Goal: Task Accomplishment & Management: Use online tool/utility

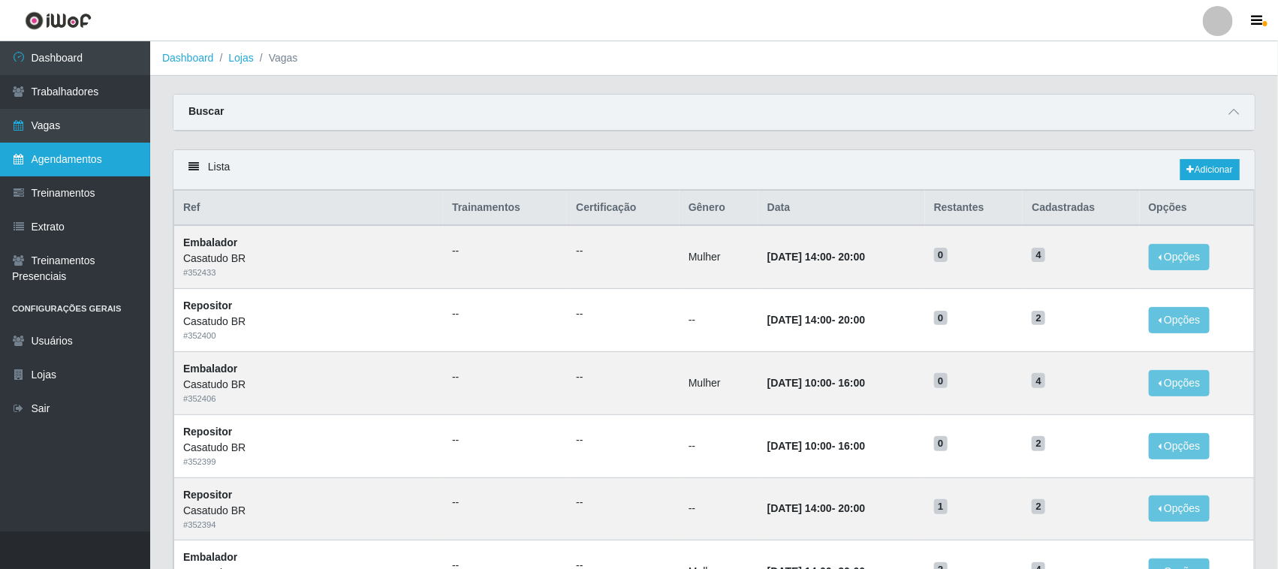
click at [65, 162] on link "Agendamentos" at bounding box center [75, 160] width 150 height 34
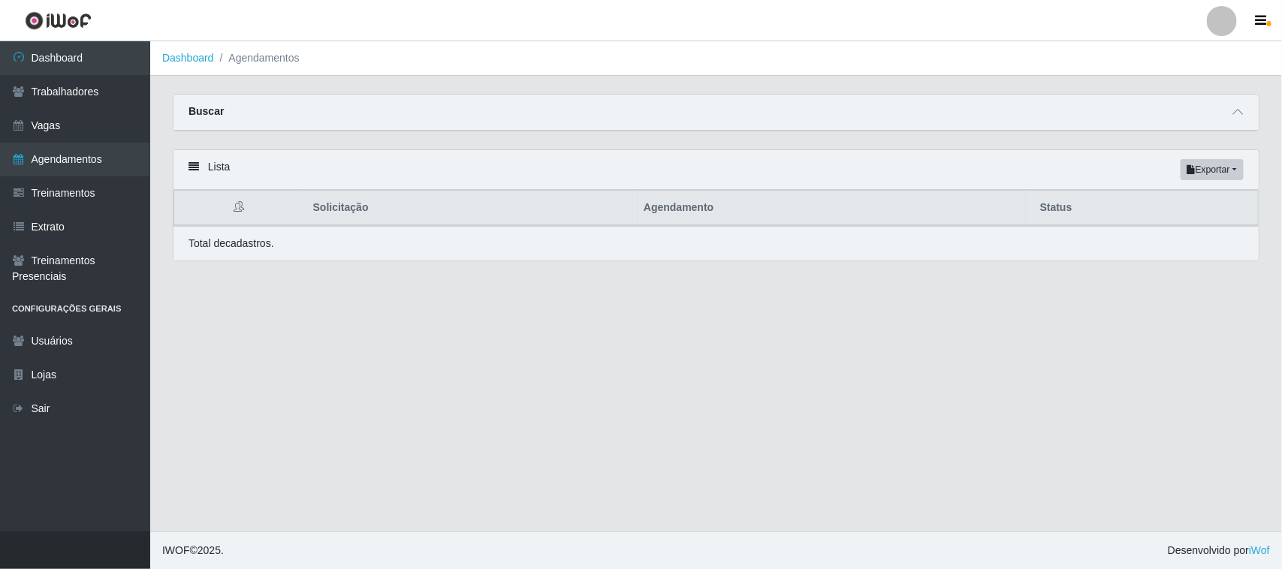
click at [287, 111] on div "Buscar" at bounding box center [715, 113] width 1085 height 36
click at [1229, 115] on span at bounding box center [1238, 112] width 18 height 17
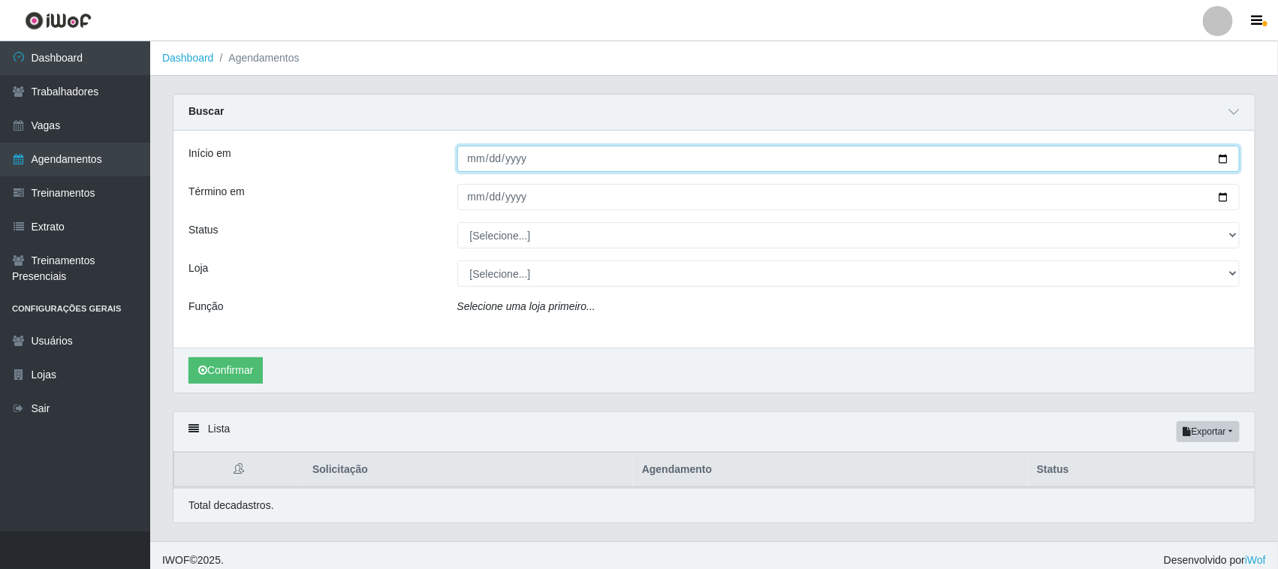
click at [471, 167] on input "Início em" at bounding box center [848, 159] width 783 height 26
type input "[DATE]"
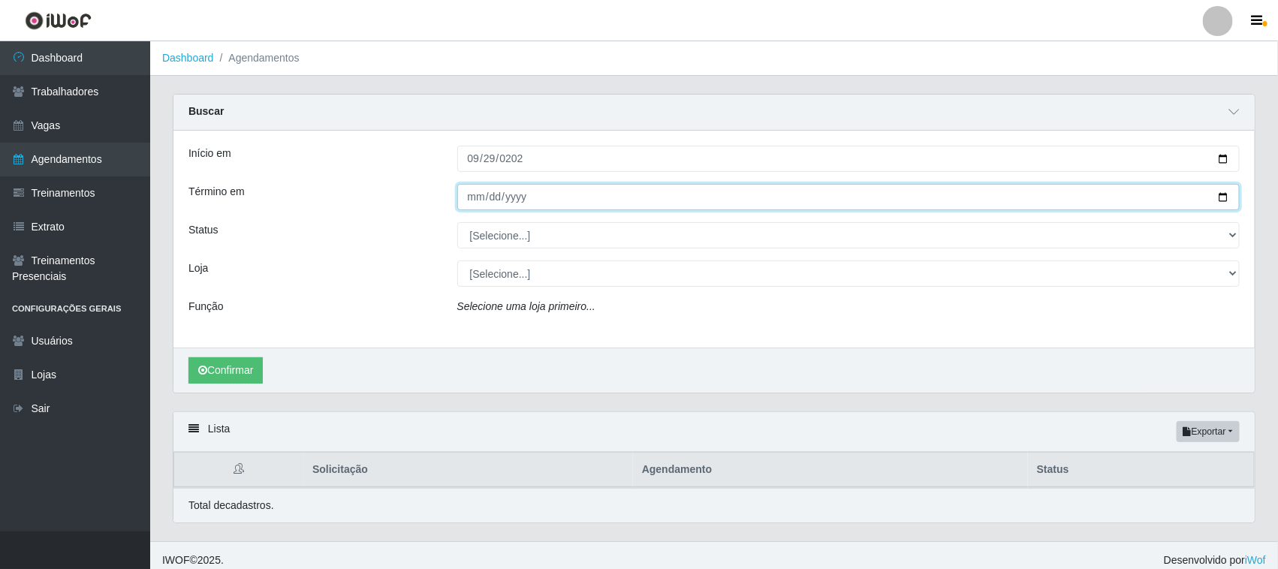
click at [479, 204] on input "Término em" at bounding box center [848, 197] width 783 height 26
type input "[DATE]"
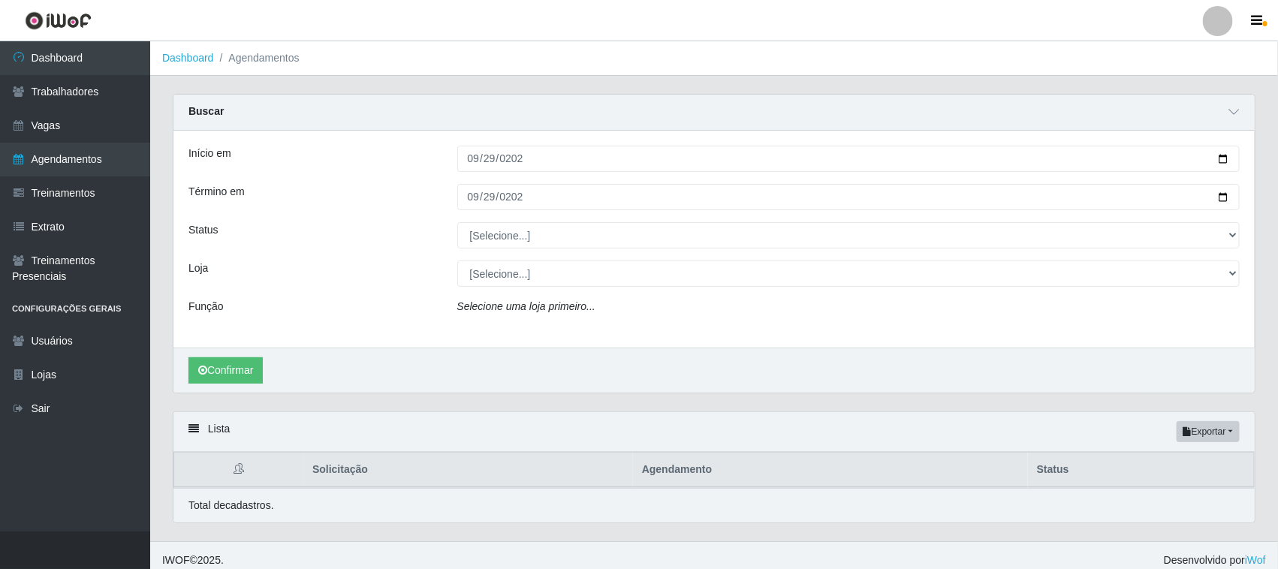
click at [274, 282] on div "Loja" at bounding box center [311, 274] width 269 height 26
click at [244, 364] on button "Confirmar" at bounding box center [225, 370] width 74 height 26
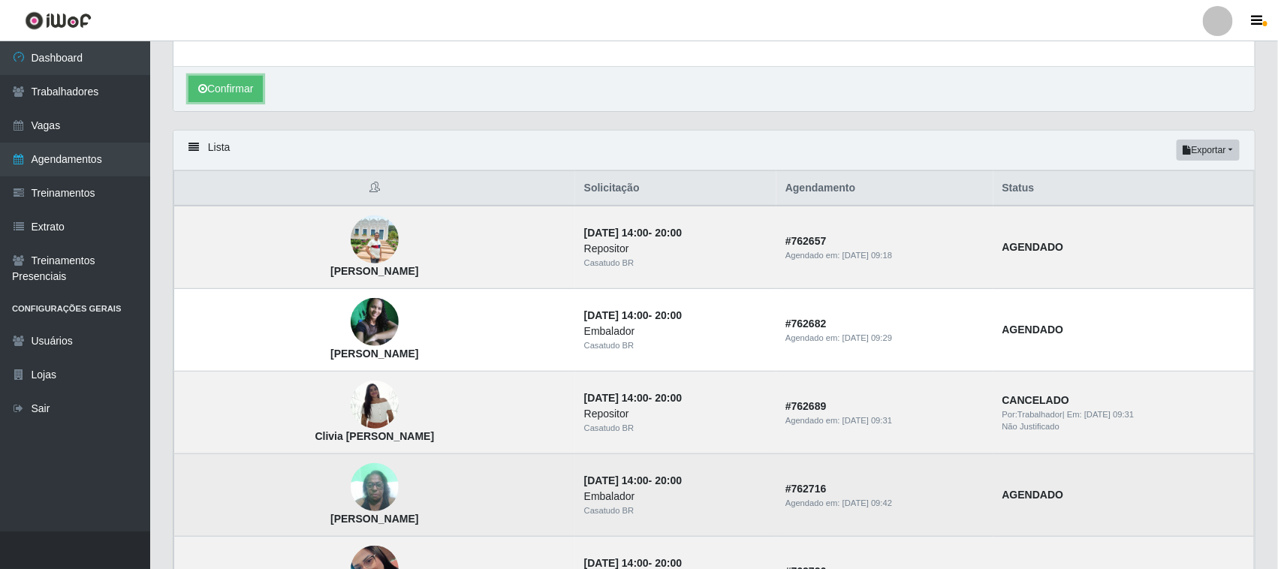
scroll to position [375, 0]
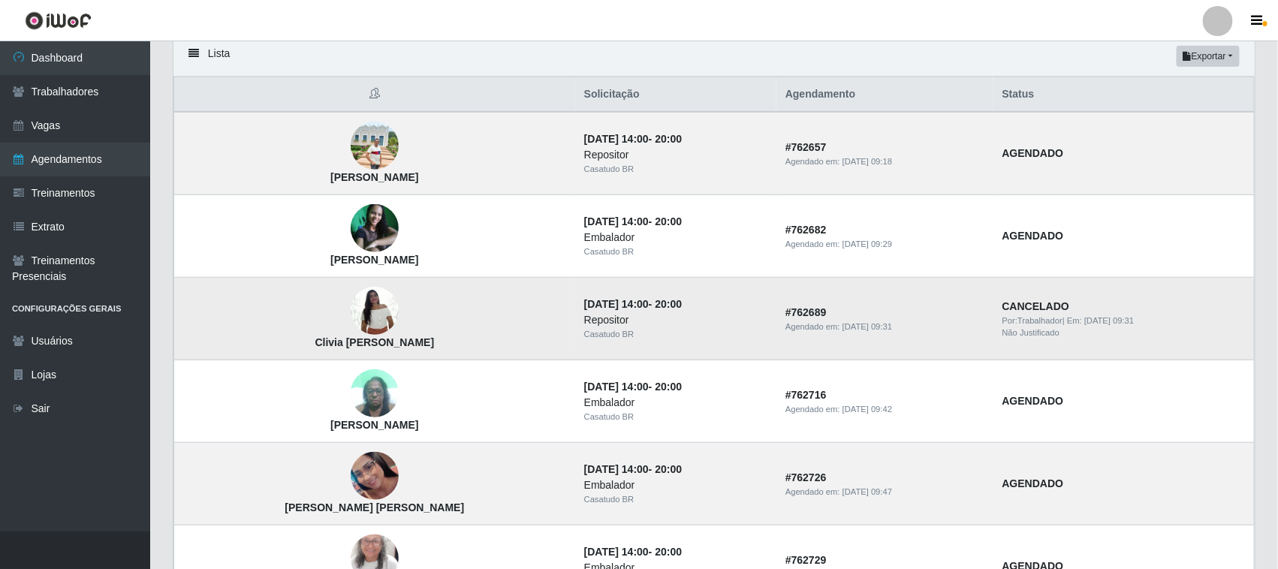
click at [1012, 332] on div "Não Justificado" at bounding box center [1124, 333] width 243 height 13
click at [370, 343] on strong "Clivia [PERSON_NAME]" at bounding box center [374, 342] width 119 height 12
drag, startPoint x: 599, startPoint y: 333, endPoint x: 776, endPoint y: 321, distance: 176.8
click at [603, 332] on div "Casatudo BR" at bounding box center [675, 334] width 183 height 13
drag, startPoint x: 872, startPoint y: 321, endPoint x: 996, endPoint y: 319, distance: 123.9
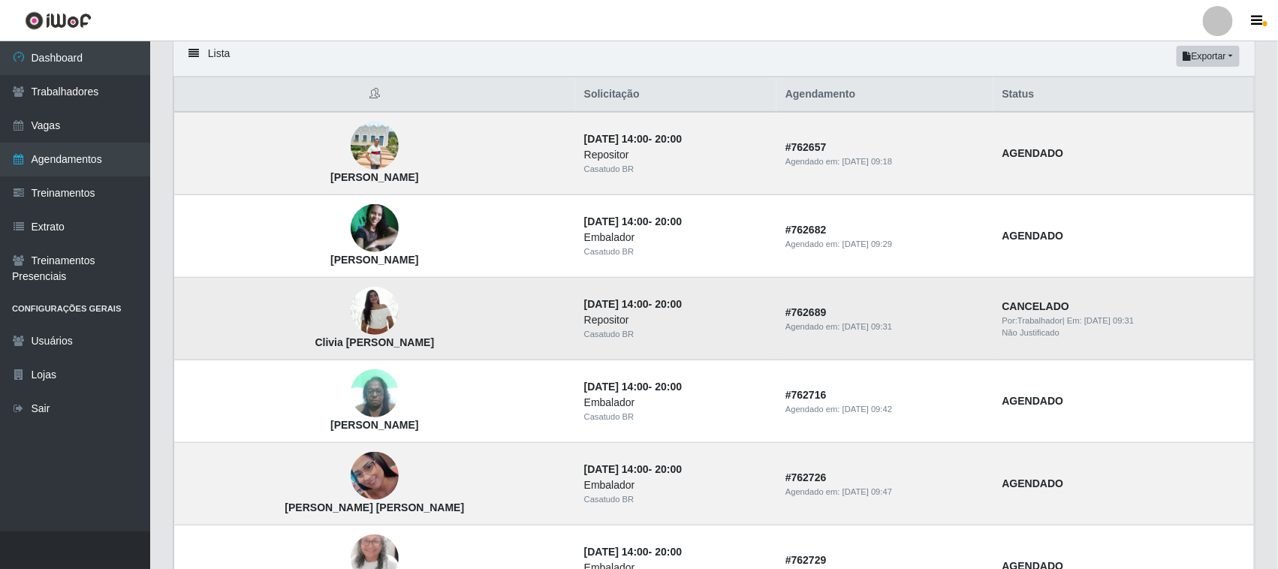
click at [876, 321] on td "# 762689 Agendado em: 30/09/2025, 09:31" at bounding box center [885, 319] width 217 height 83
click at [1006, 319] on span "Por: Trabalhador" at bounding box center [1033, 320] width 60 height 9
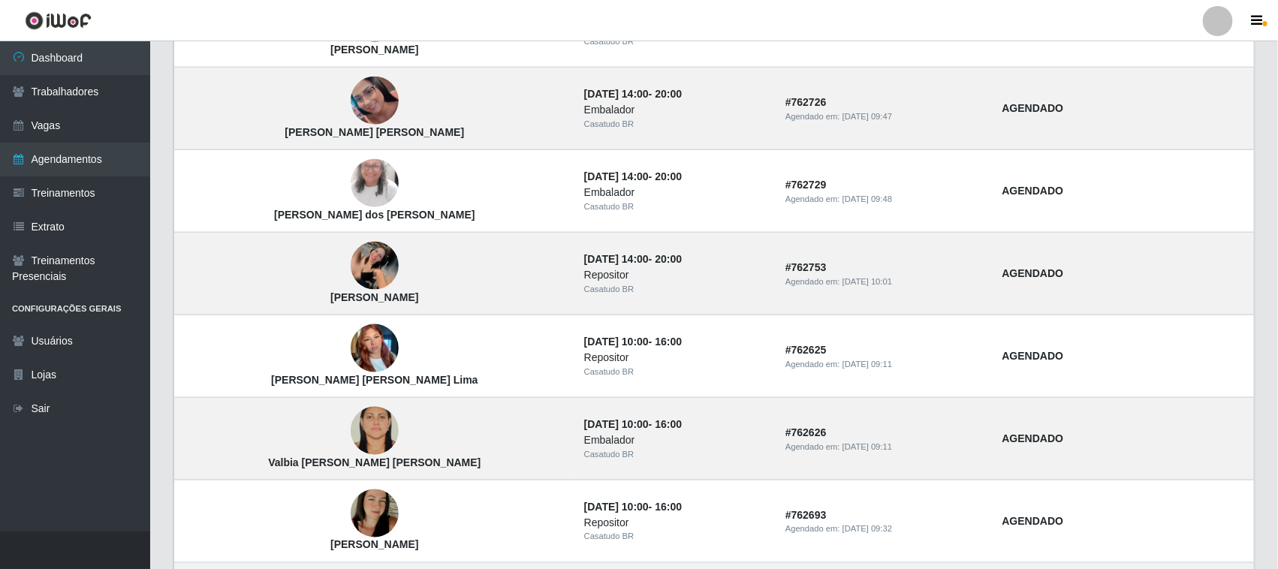
scroll to position [845, 0]
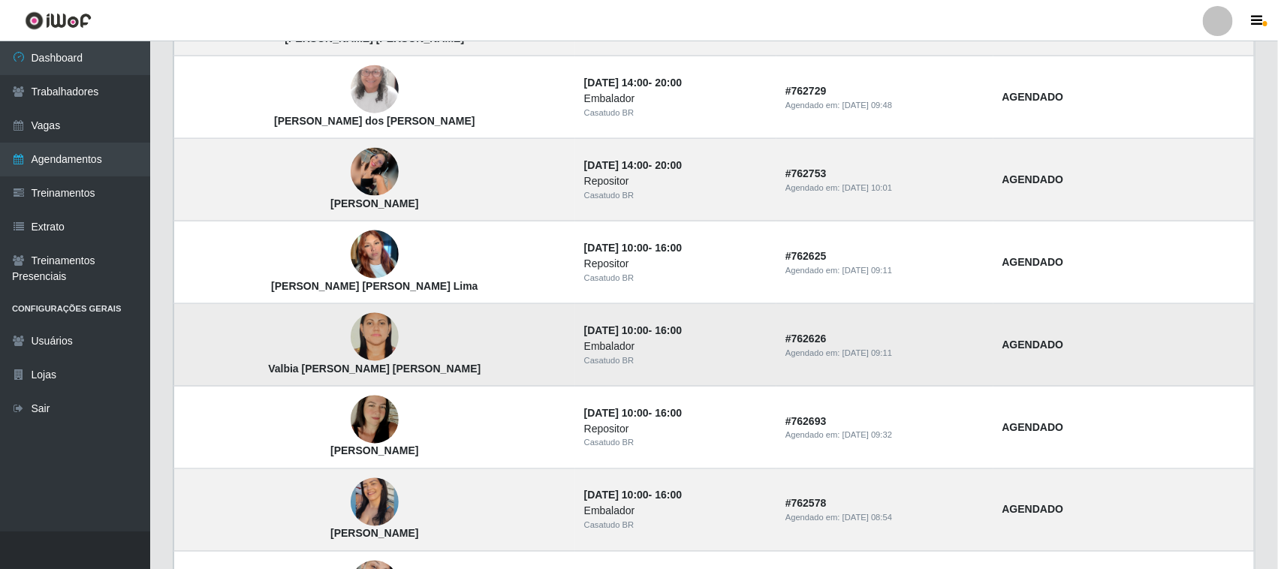
drag, startPoint x: 1010, startPoint y: 318, endPoint x: 941, endPoint y: 336, distance: 71.6
click at [1008, 317] on td "AGENDADO" at bounding box center [1124, 345] width 261 height 83
click at [786, 349] on div "Agendado em: 30/09/2025, 09:11" at bounding box center [885, 353] width 199 height 13
click at [391, 342] on td "Valbia Bezerra da Silva" at bounding box center [374, 345] width 401 height 83
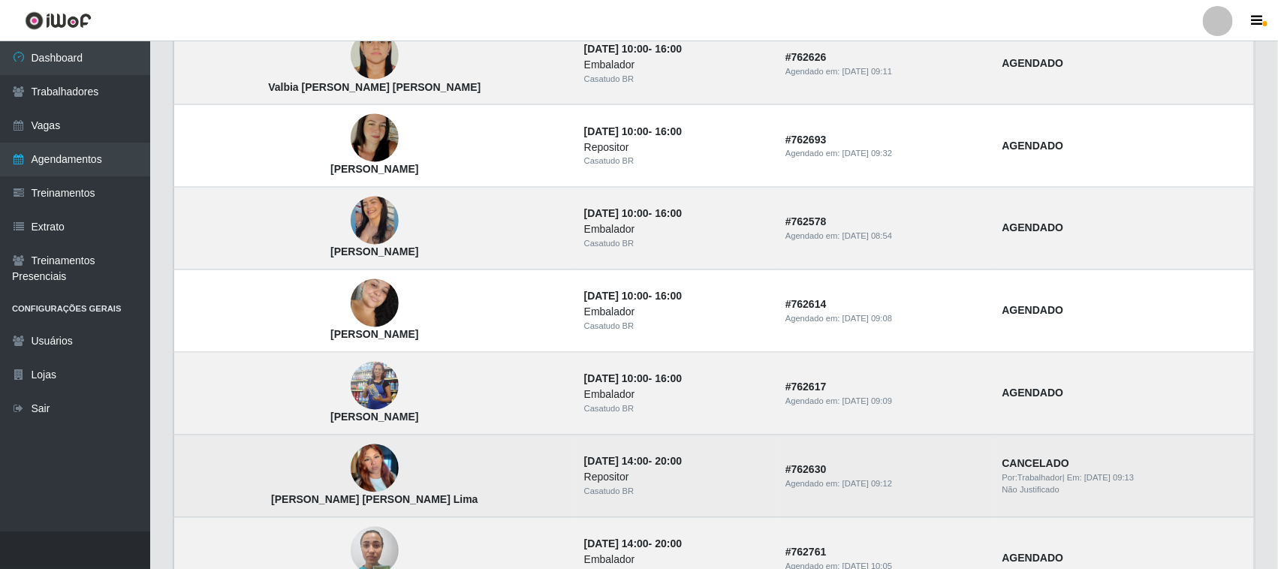
scroll to position [1220, 0]
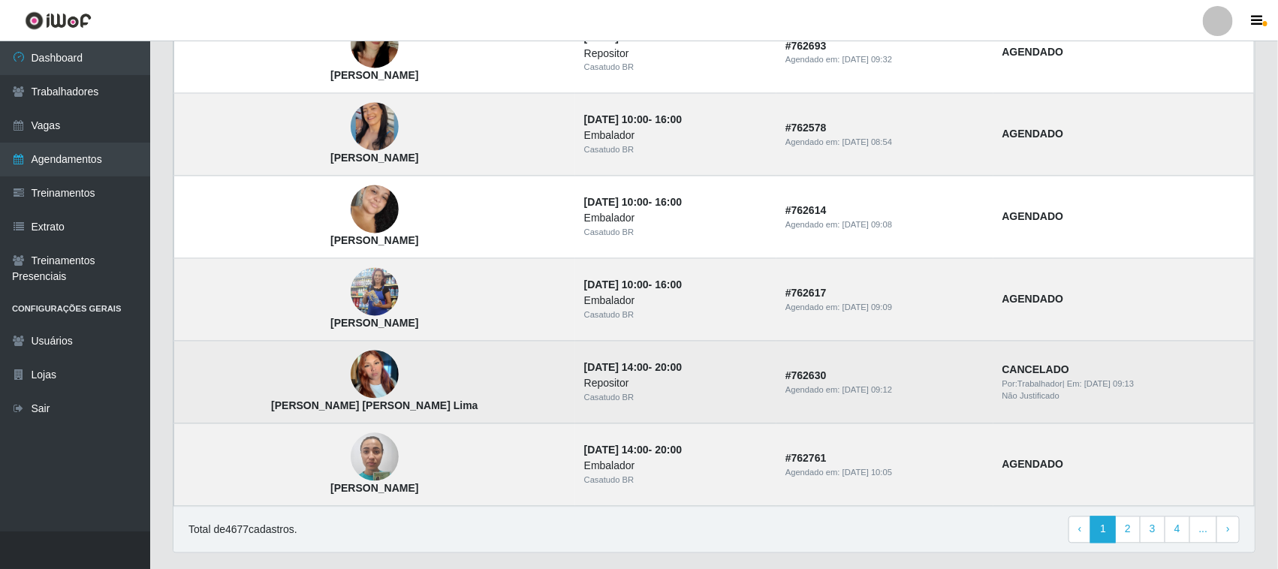
click at [1098, 366] on td "CANCELADO Por: Trabalhador | Em: 30/09/2025, 09:13 Não Justificado" at bounding box center [1124, 383] width 261 height 83
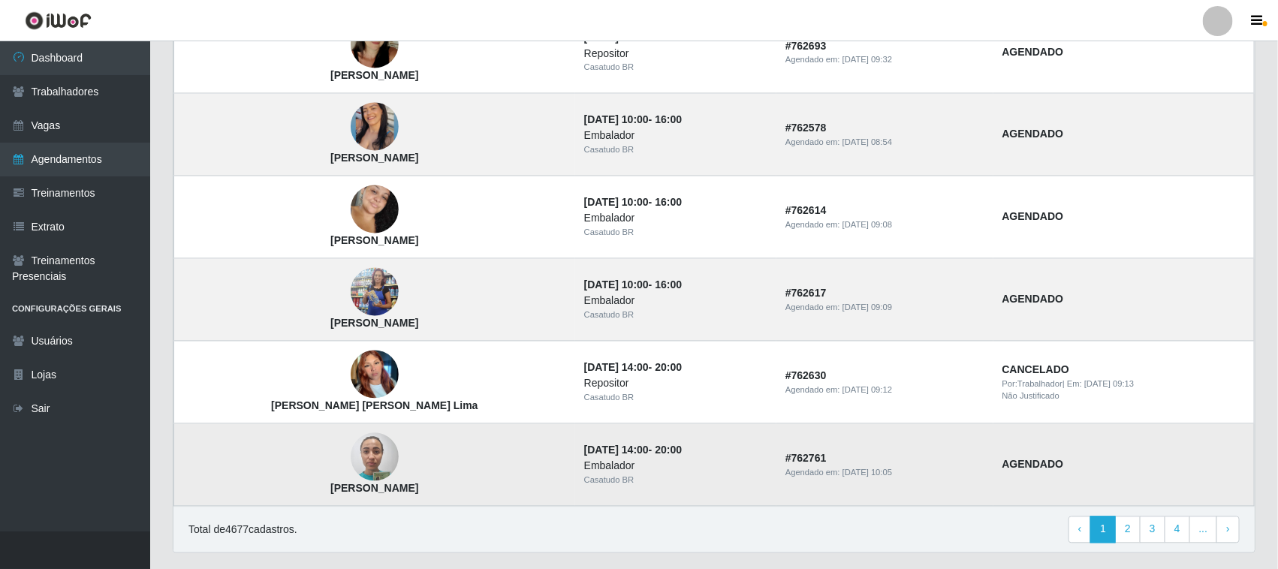
click at [1035, 451] on td "AGENDADO" at bounding box center [1124, 465] width 261 height 83
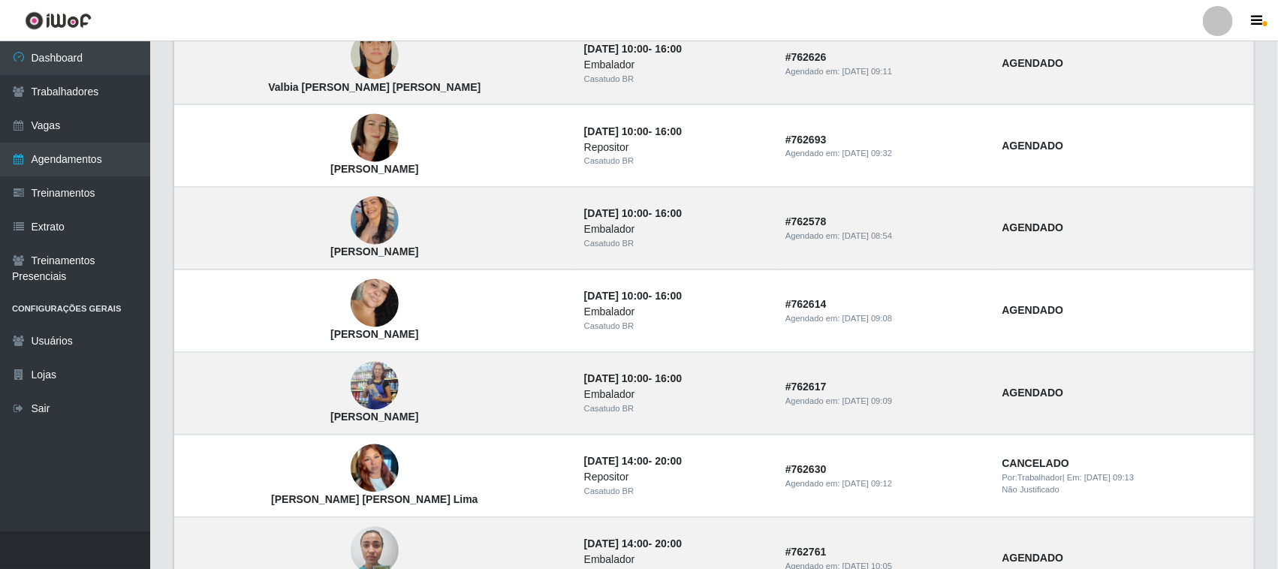
scroll to position [1264, 0]
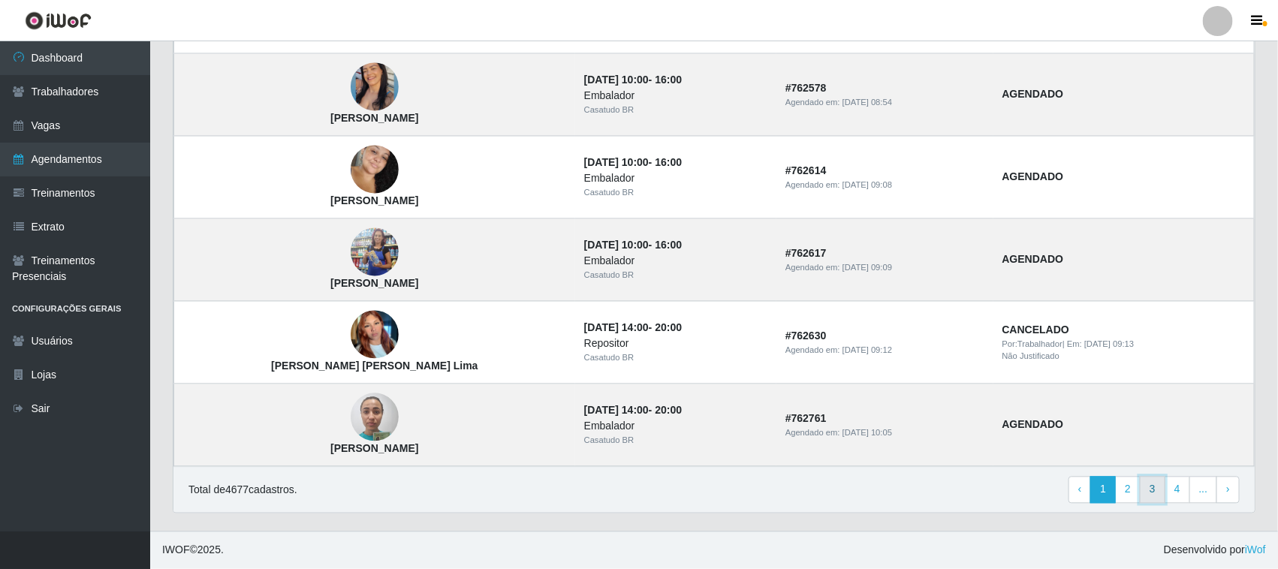
click at [1143, 484] on link "3" at bounding box center [1153, 490] width 26 height 27
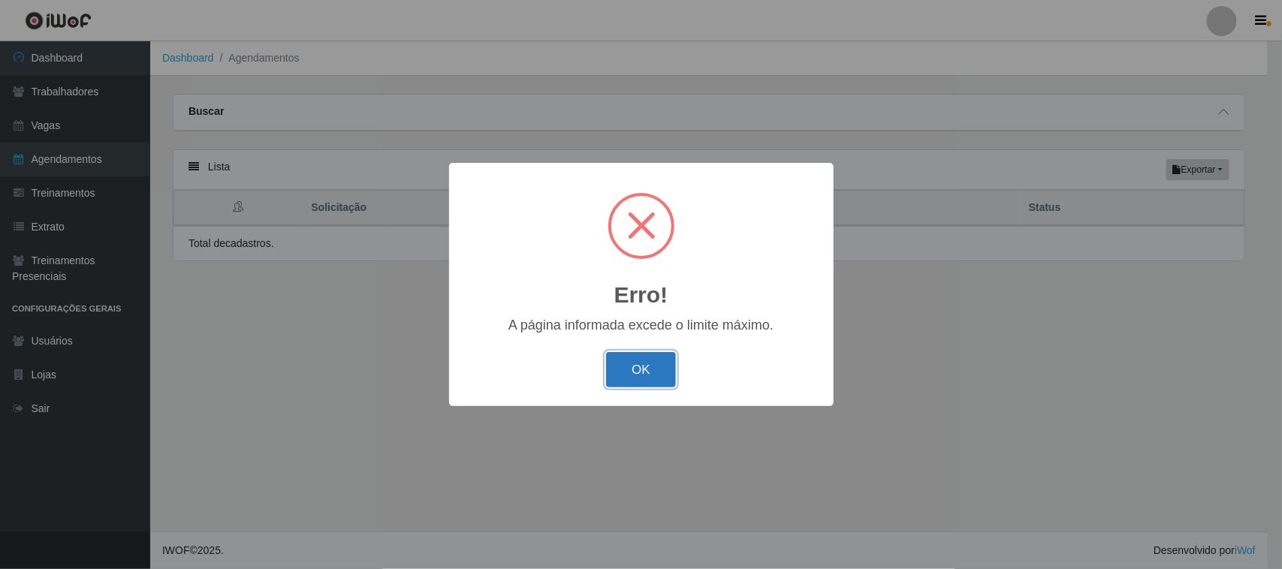
click at [612, 375] on button "OK" at bounding box center [641, 369] width 70 height 35
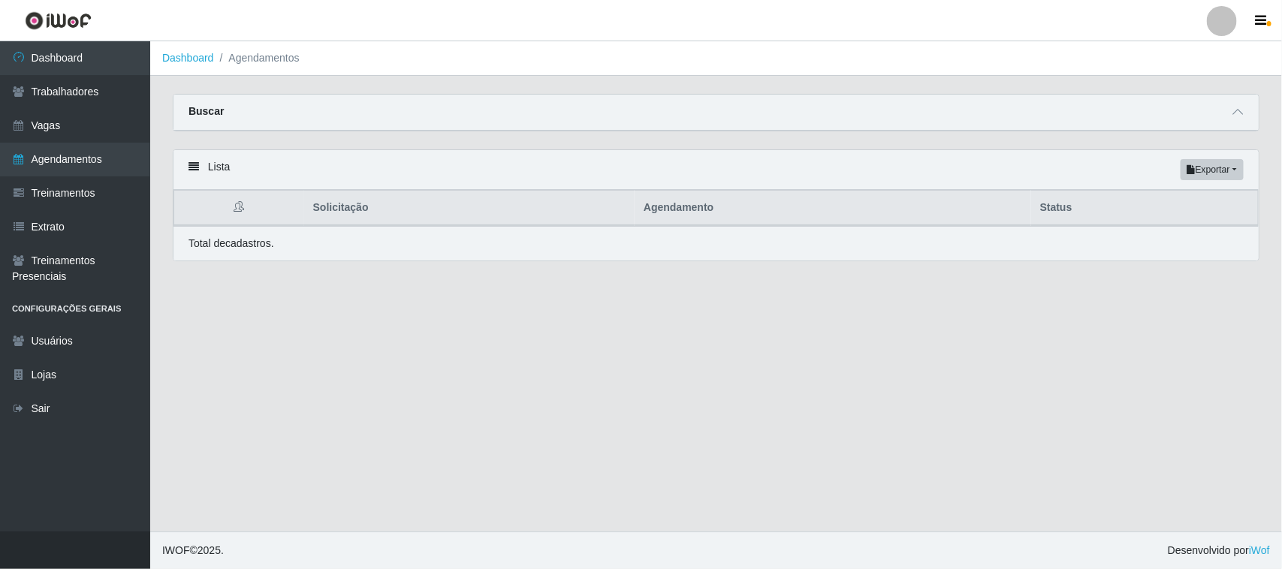
click at [564, 162] on div "Lista Exportar PDF Excel" at bounding box center [715, 170] width 1085 height 40
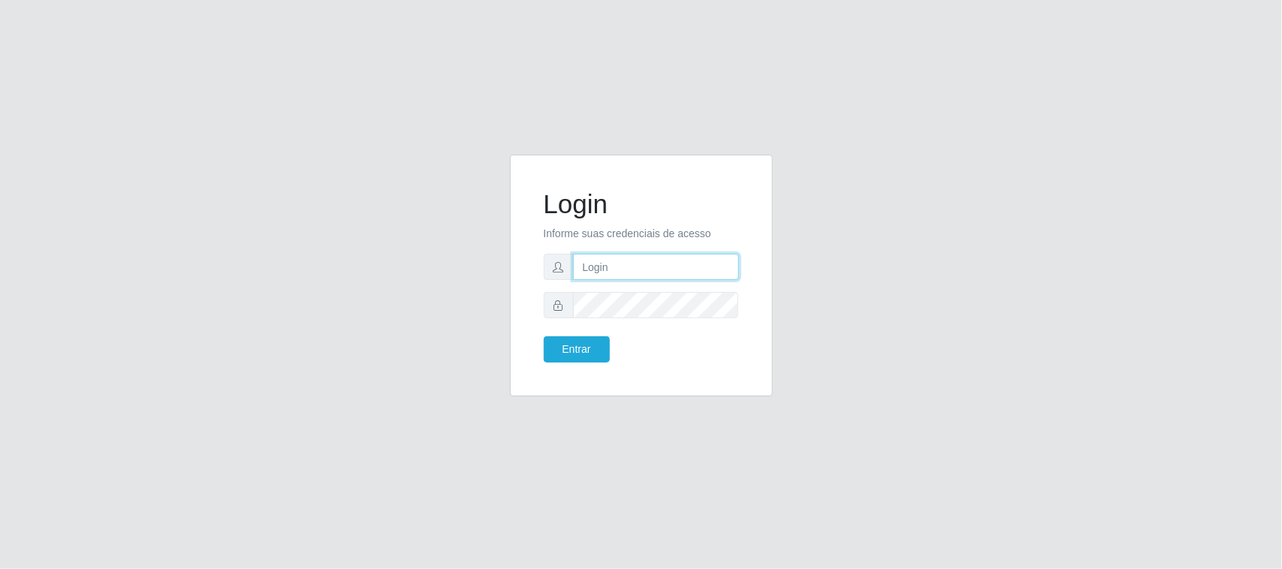
click at [662, 265] on input "text" at bounding box center [656, 267] width 166 height 26
type input "[EMAIL_ADDRESS][DOMAIN_NAME]"
click at [544, 336] on button "Entrar" at bounding box center [577, 349] width 66 height 26
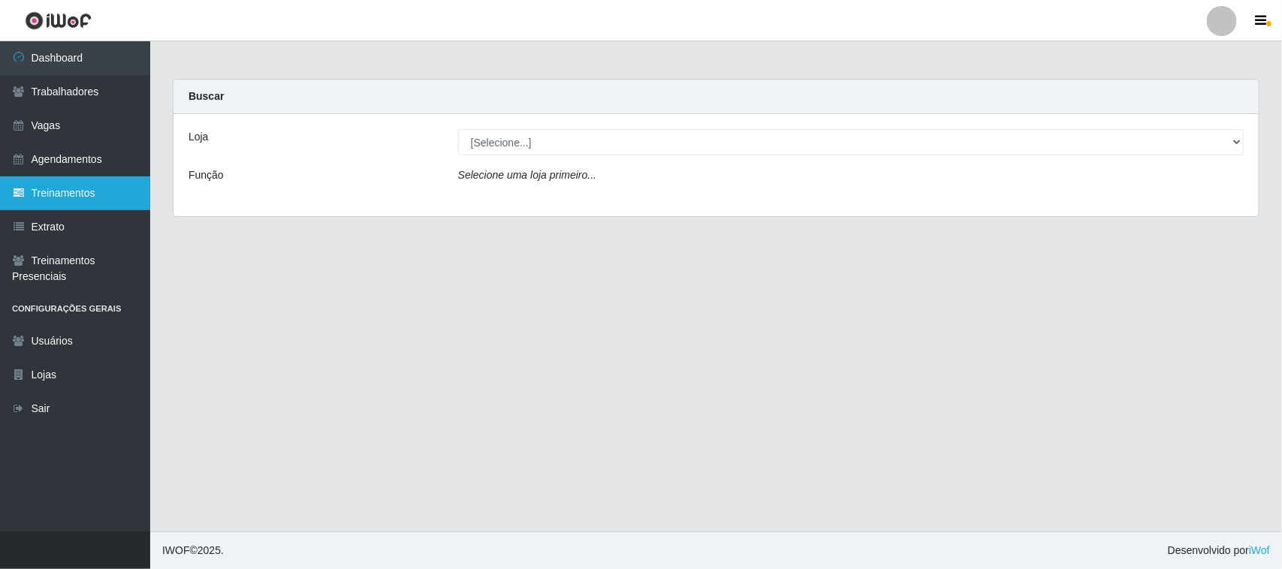
click at [65, 198] on link "Treinamentos" at bounding box center [75, 193] width 150 height 34
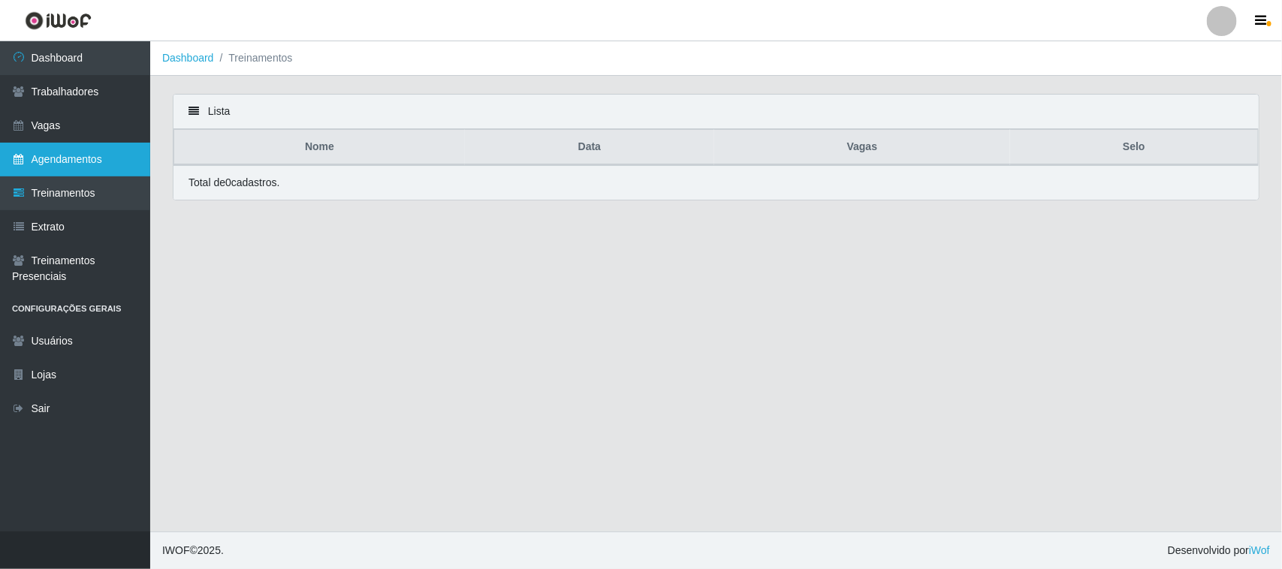
click at [75, 164] on link "Agendamentos" at bounding box center [75, 160] width 150 height 34
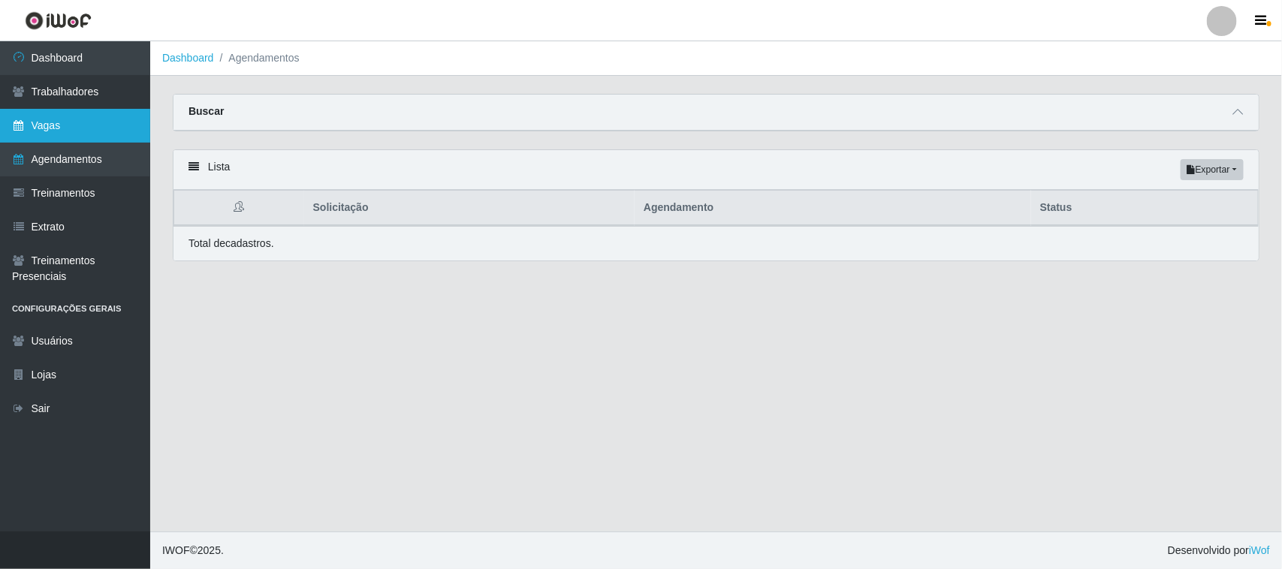
click at [91, 132] on link "Vagas" at bounding box center [75, 126] width 150 height 34
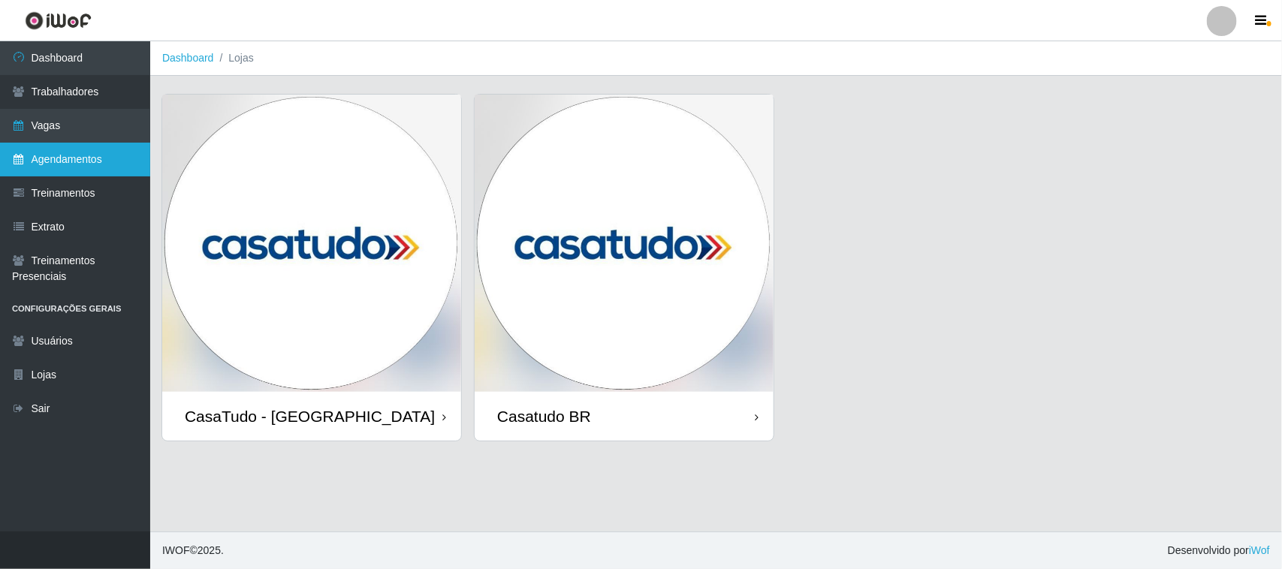
click at [91, 163] on link "Agendamentos" at bounding box center [75, 160] width 150 height 34
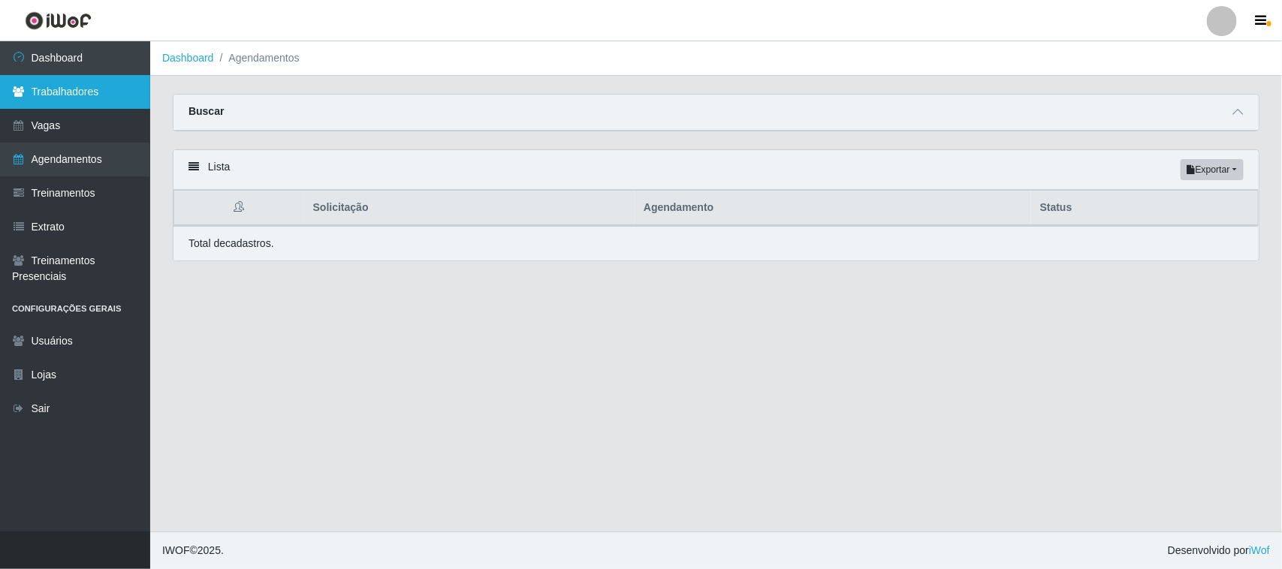
click at [76, 85] on link "Trabalhadores" at bounding box center [75, 92] width 150 height 34
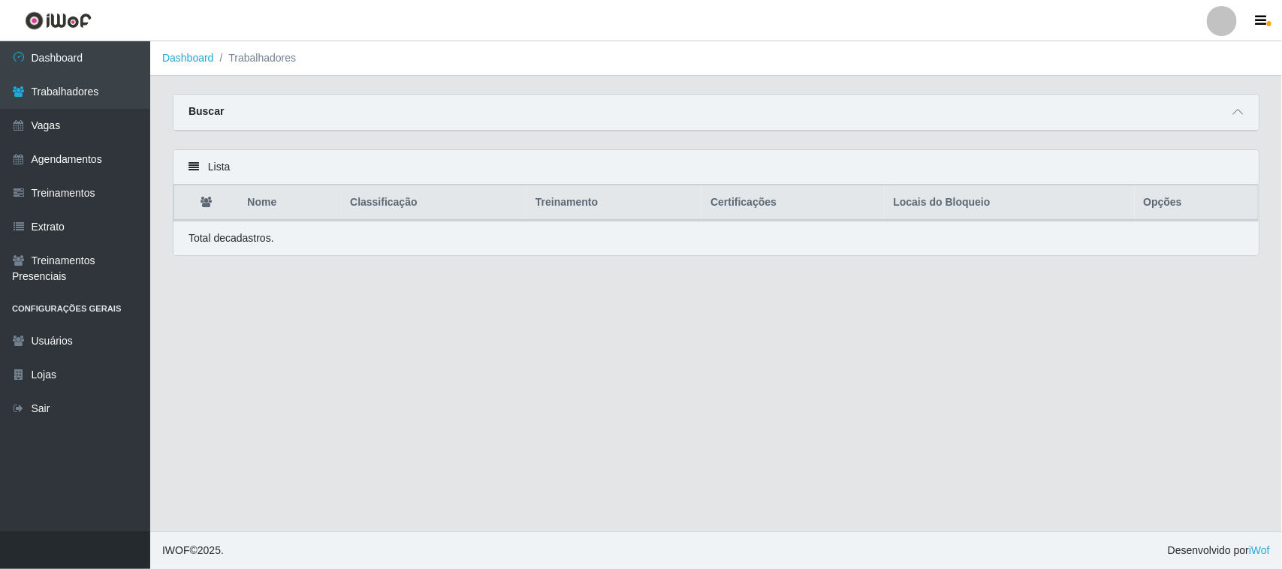
click at [351, 109] on div "Buscar" at bounding box center [715, 113] width 1085 height 36
click at [1247, 122] on div "Buscar" at bounding box center [715, 113] width 1085 height 36
click at [1236, 120] on span at bounding box center [1238, 112] width 18 height 17
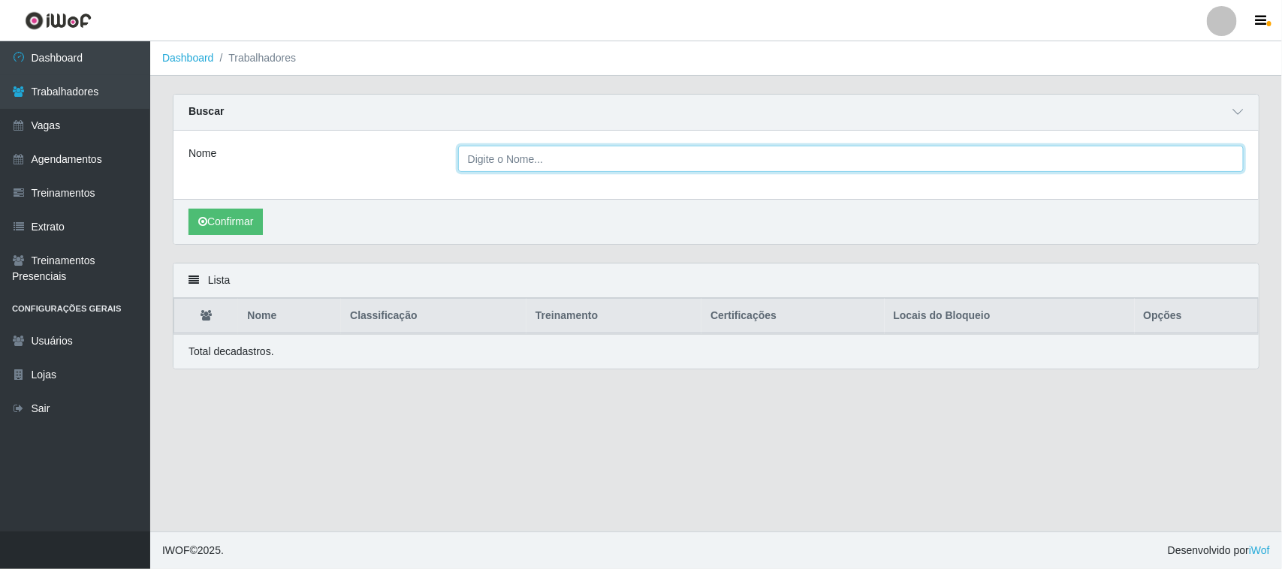
click at [642, 160] on input "Nome" at bounding box center [851, 159] width 786 height 26
click at [188, 209] on button "Confirmar" at bounding box center [225, 222] width 74 height 26
type input "[PERSON_NAME]"
click at [188, 209] on button "Confirmar" at bounding box center [225, 222] width 74 height 26
click at [244, 223] on button "Confirmar" at bounding box center [225, 222] width 74 height 26
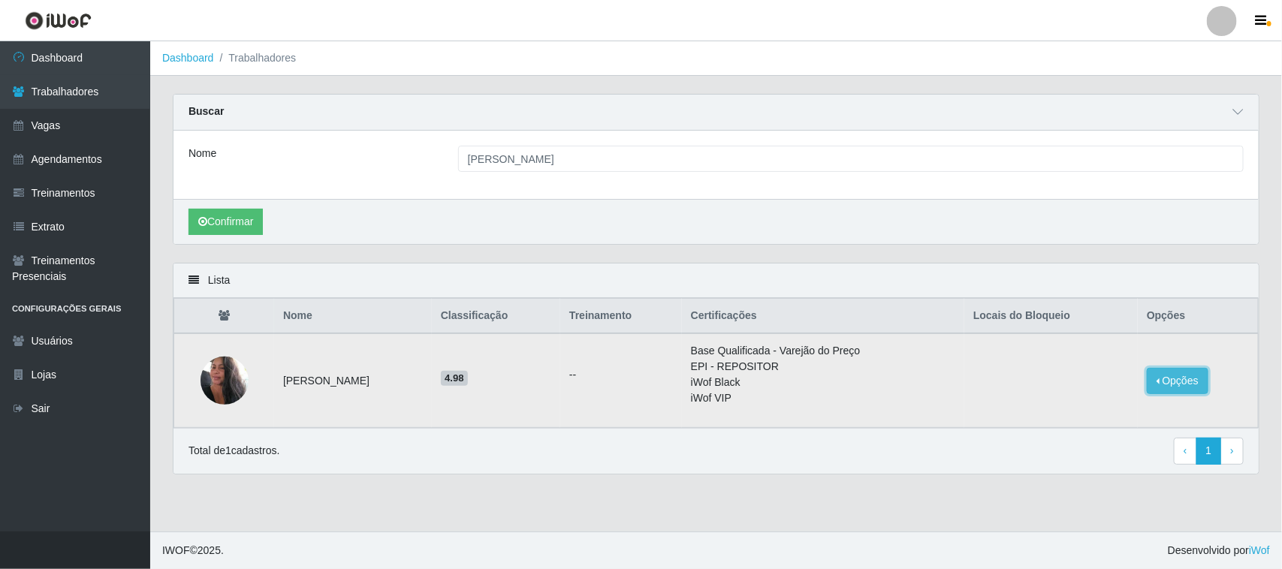
click at [1187, 383] on button "Opções" at bounding box center [1178, 381] width 62 height 26
click at [522, 323] on th "Classificação" at bounding box center [496, 316] width 128 height 35
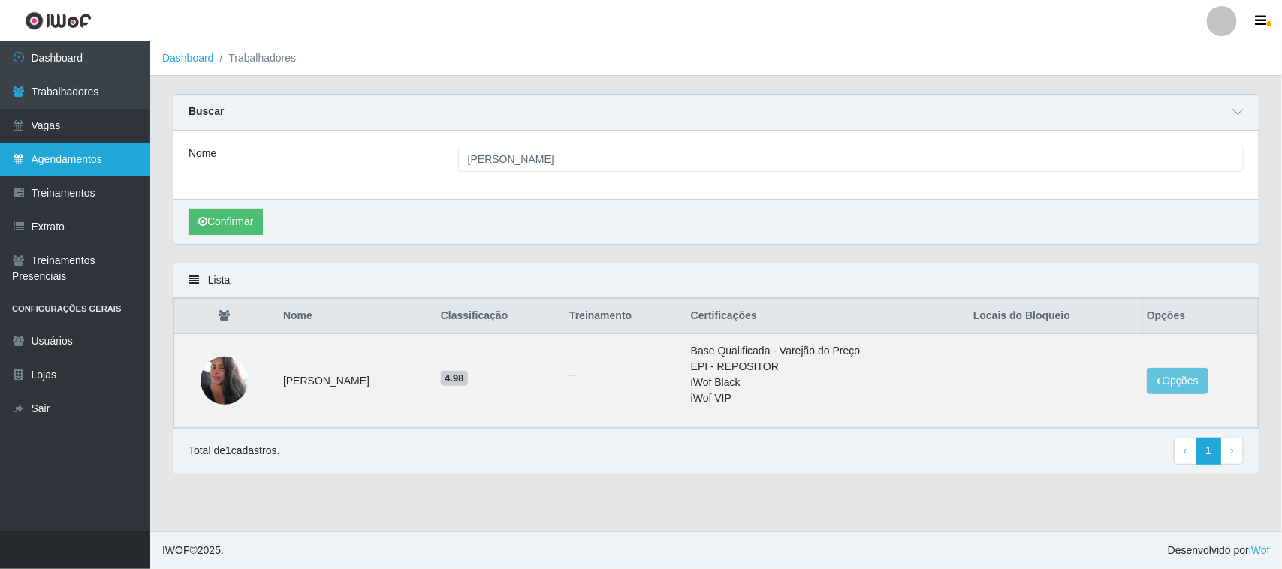
click at [71, 159] on link "Agendamentos" at bounding box center [75, 160] width 150 height 34
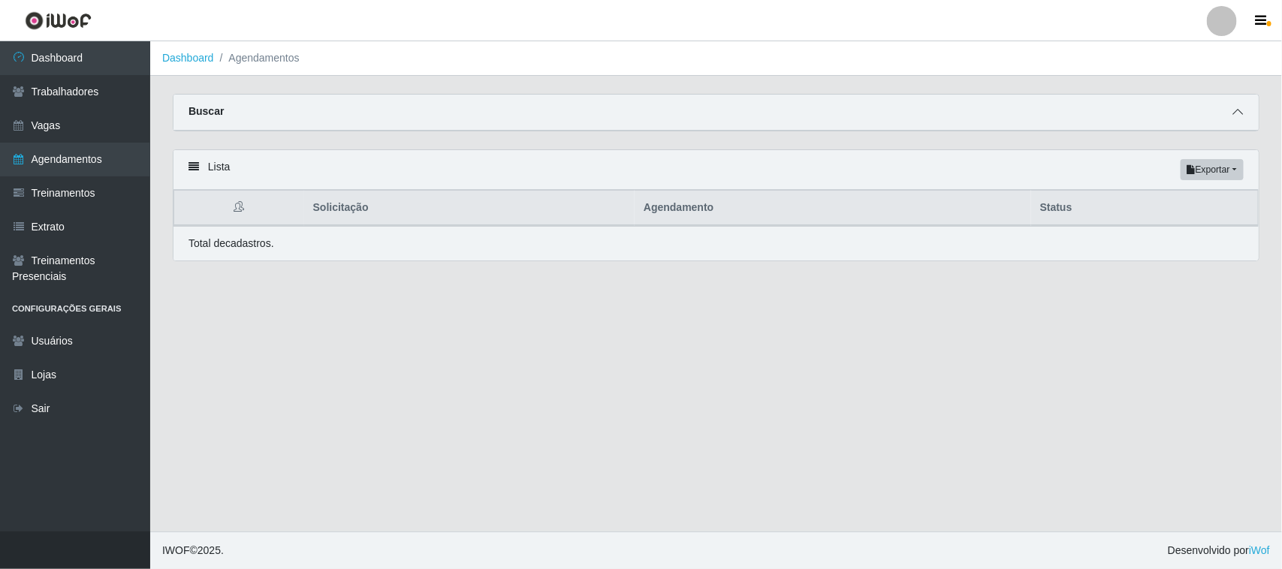
click at [1234, 107] on icon at bounding box center [1237, 112] width 11 height 11
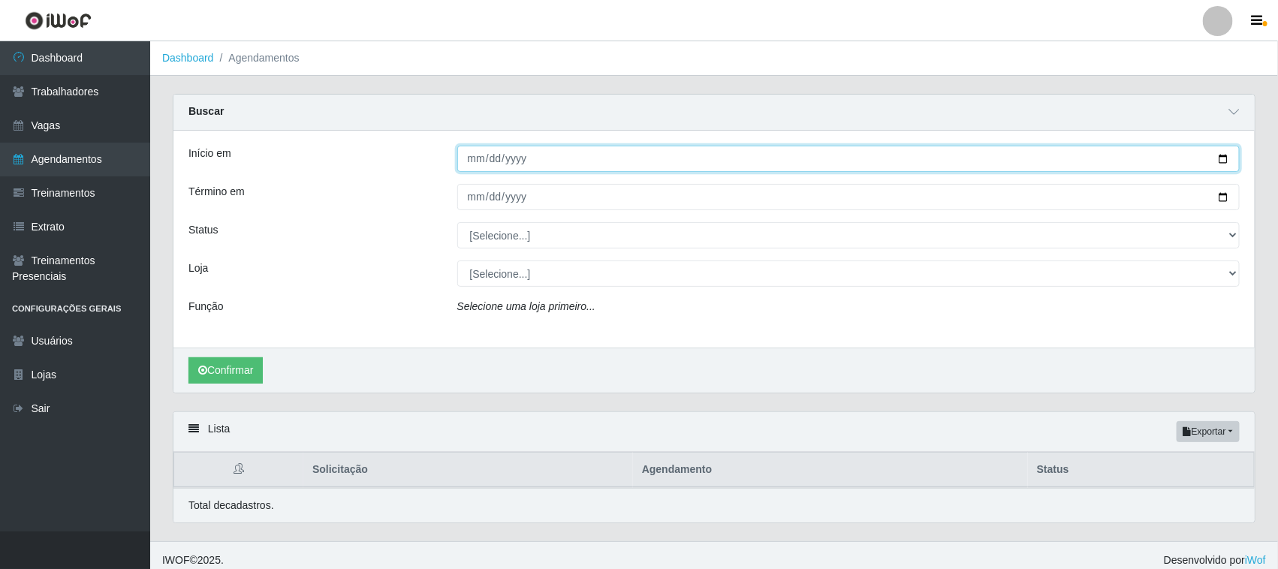
click at [463, 165] on input "Início em" at bounding box center [848, 159] width 783 height 26
type input "[DATE]"
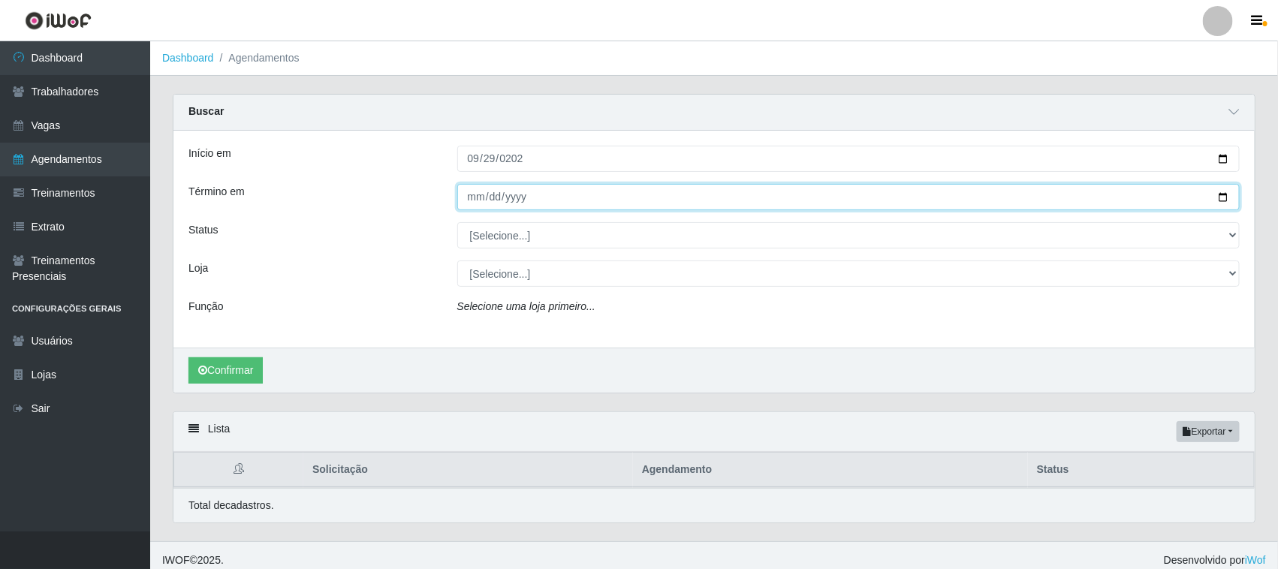
click at [475, 188] on input "Término em" at bounding box center [848, 197] width 783 height 26
type input "[DATE]"
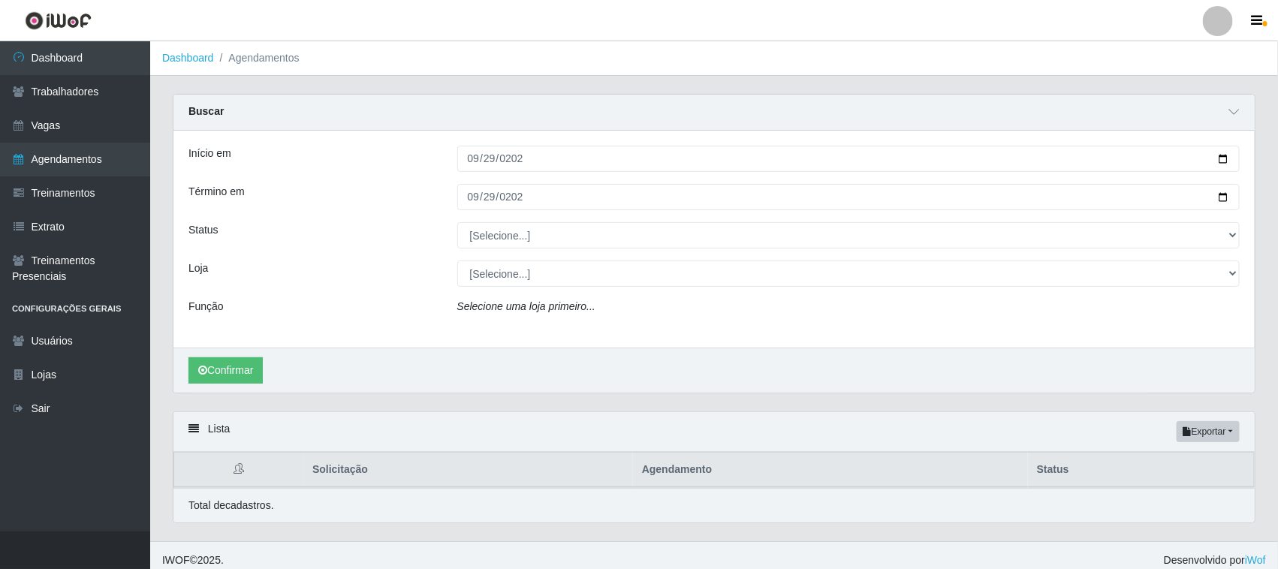
click at [366, 214] on div "Início em [DATE] Término em [DATE] Status [Selecione...] AGENDADO AGUARDANDO LI…" at bounding box center [713, 239] width 1081 height 217
click at [242, 375] on button "Confirmar" at bounding box center [225, 370] width 74 height 26
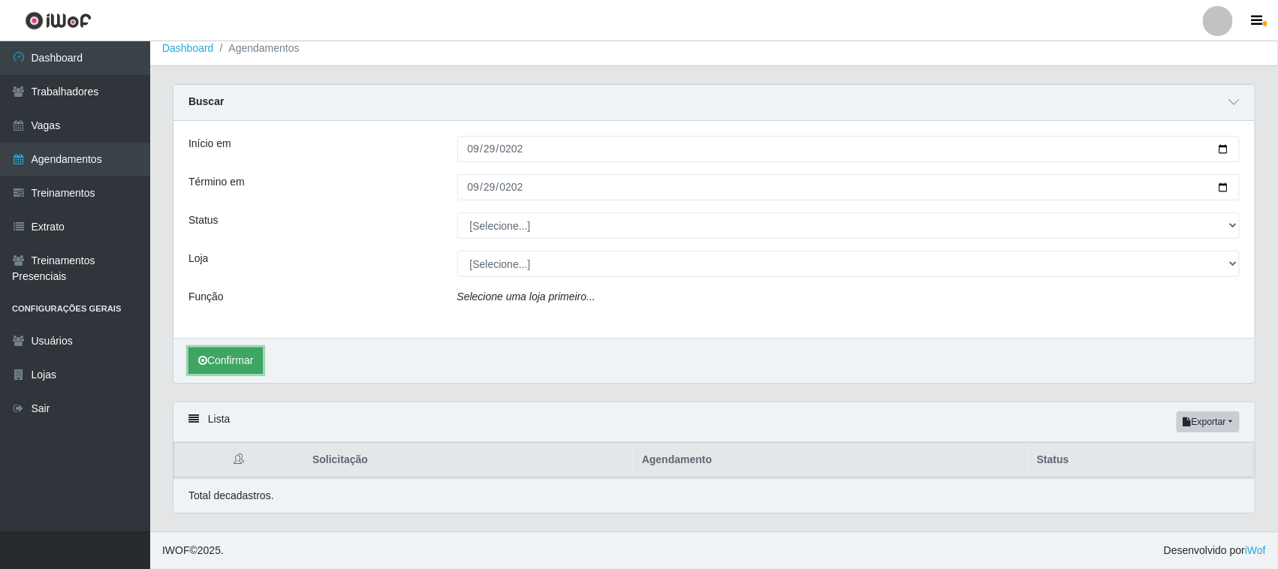
click at [231, 364] on button "Confirmar" at bounding box center [225, 361] width 74 height 26
drag, startPoint x: 231, startPoint y: 364, endPoint x: 278, endPoint y: 329, distance: 59.0
click at [231, 363] on button "Confirmar" at bounding box center [225, 361] width 74 height 26
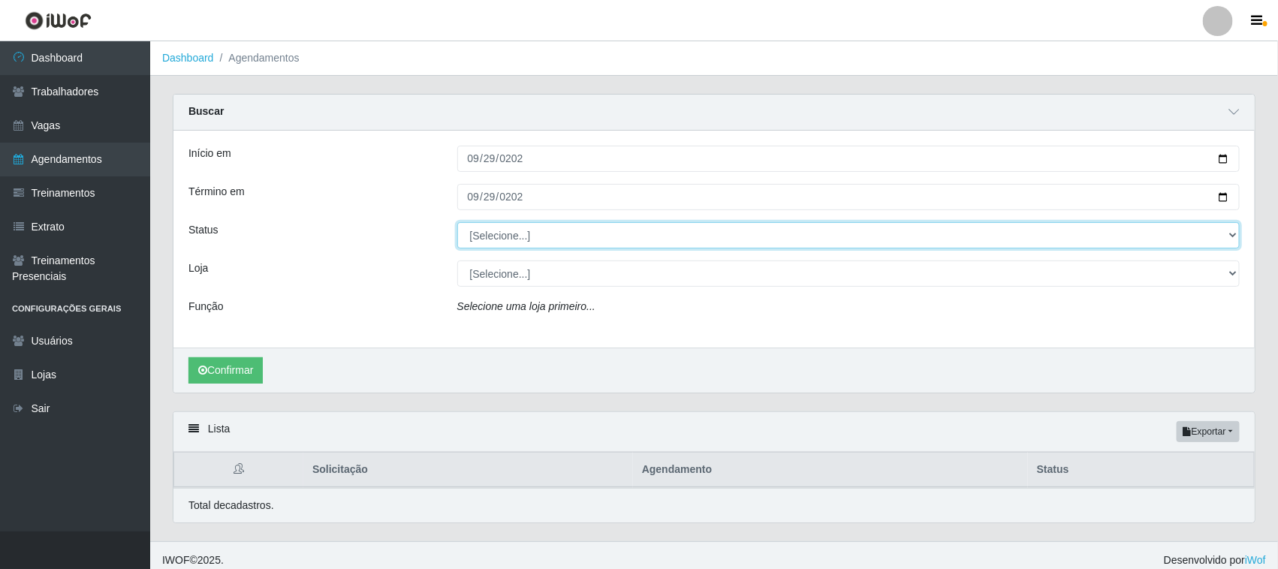
click at [512, 223] on select "[Selecione...] AGENDADO AGUARDANDO LIBERAR EM ANDAMENTO EM REVISÃO FINALIZADO C…" at bounding box center [848, 235] width 783 height 26
select select "EM ANDAMENTO"
click at [457, 223] on select "[Selecione...] AGENDADO AGUARDANDO LIBERAR EM ANDAMENTO EM REVISÃO FINALIZADO C…" at bounding box center [848, 235] width 783 height 26
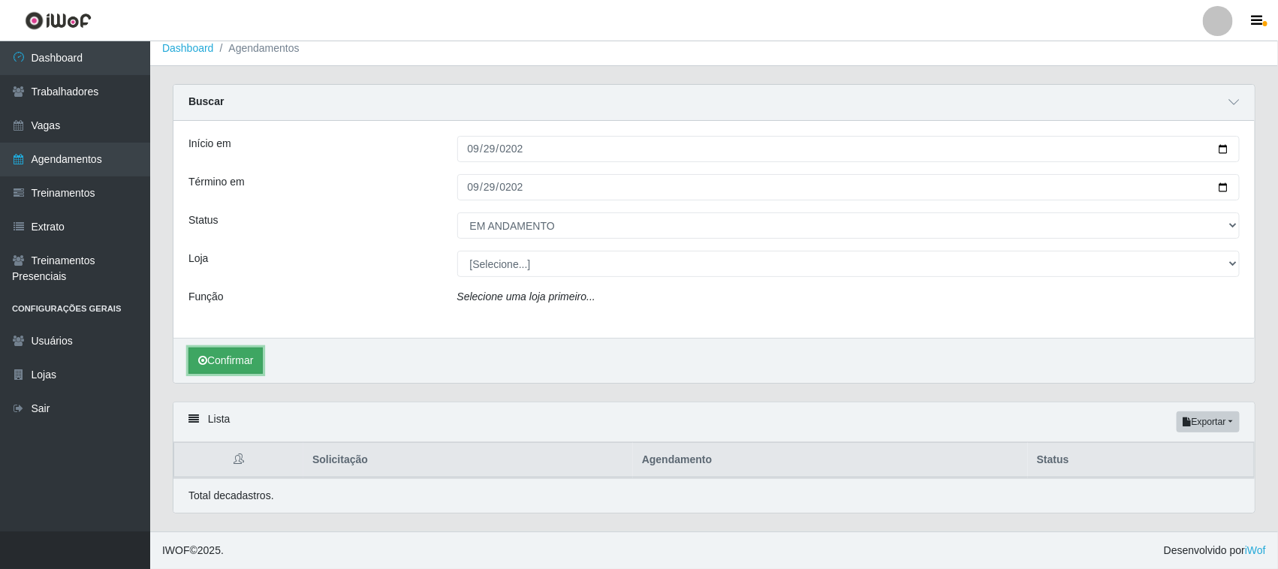
click at [223, 366] on button "Confirmar" at bounding box center [225, 361] width 74 height 26
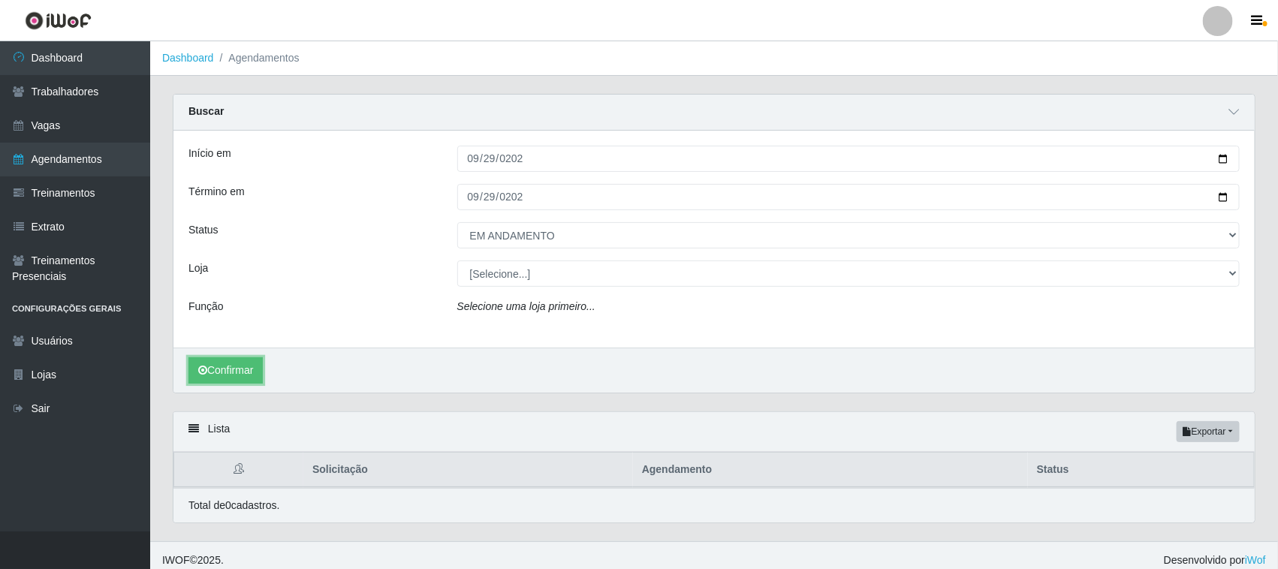
scroll to position [12, 0]
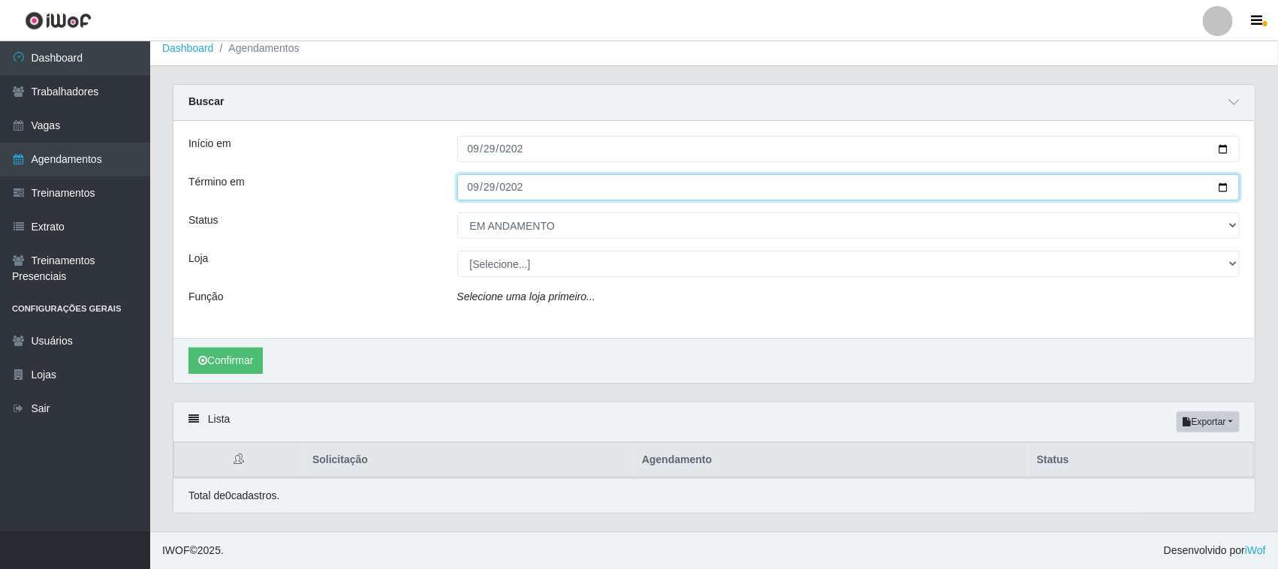
click at [467, 182] on input "[DATE]" at bounding box center [848, 187] width 783 height 26
type input "[DATE]"
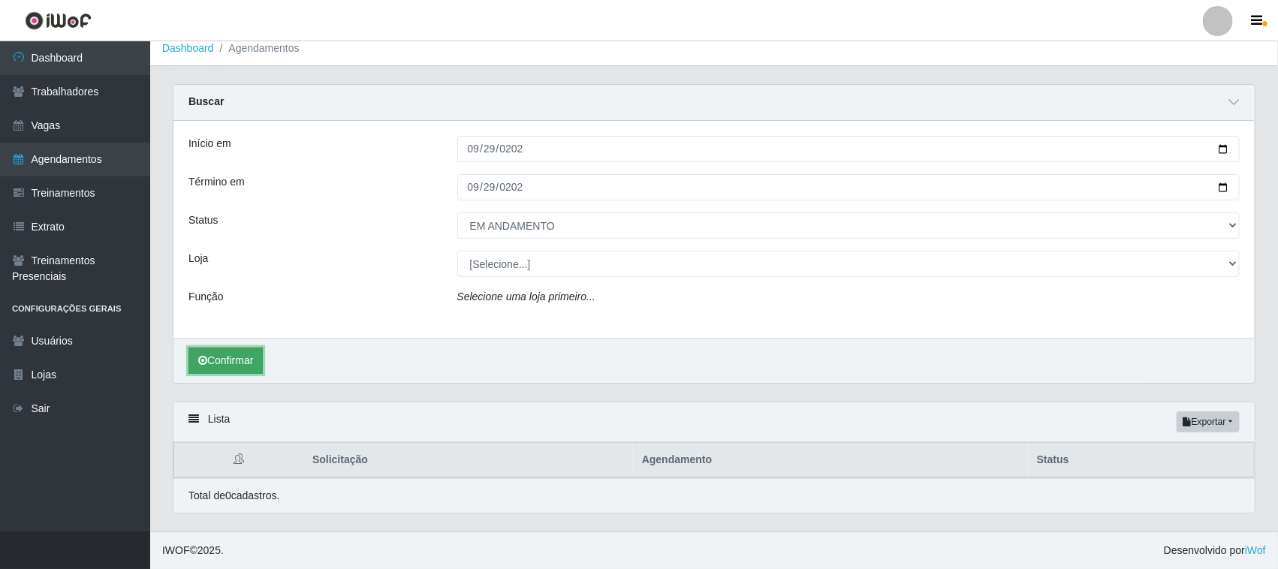
click at [259, 363] on button "Confirmar" at bounding box center [225, 361] width 74 height 26
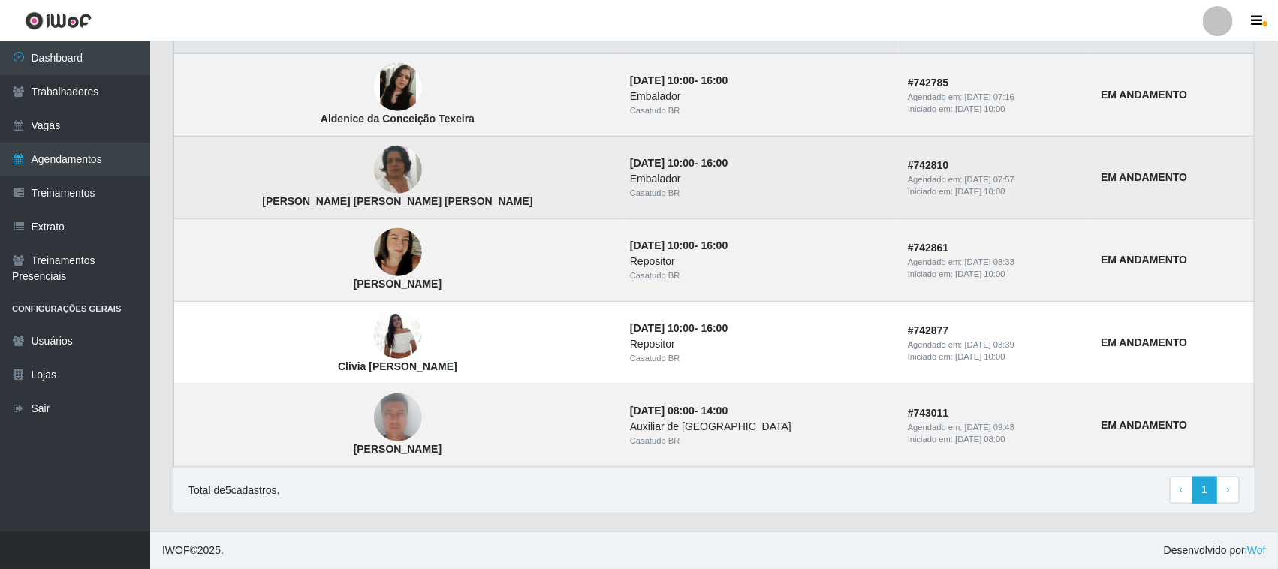
scroll to position [61, 0]
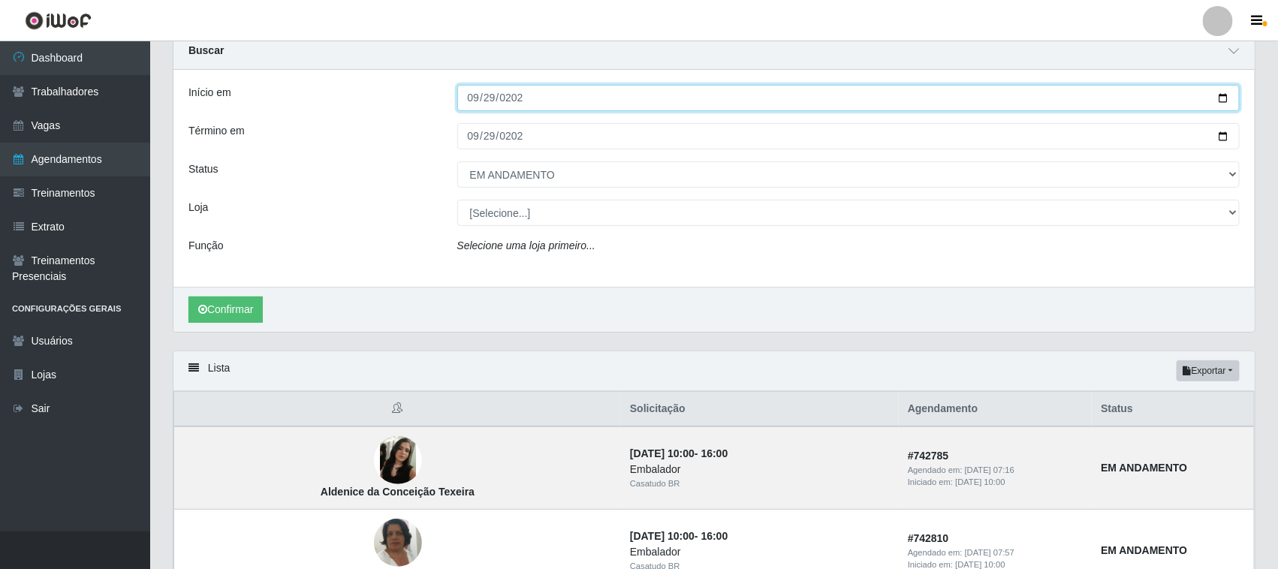
click at [474, 95] on input "[DATE]" at bounding box center [848, 98] width 783 height 26
type input "[DATE]"
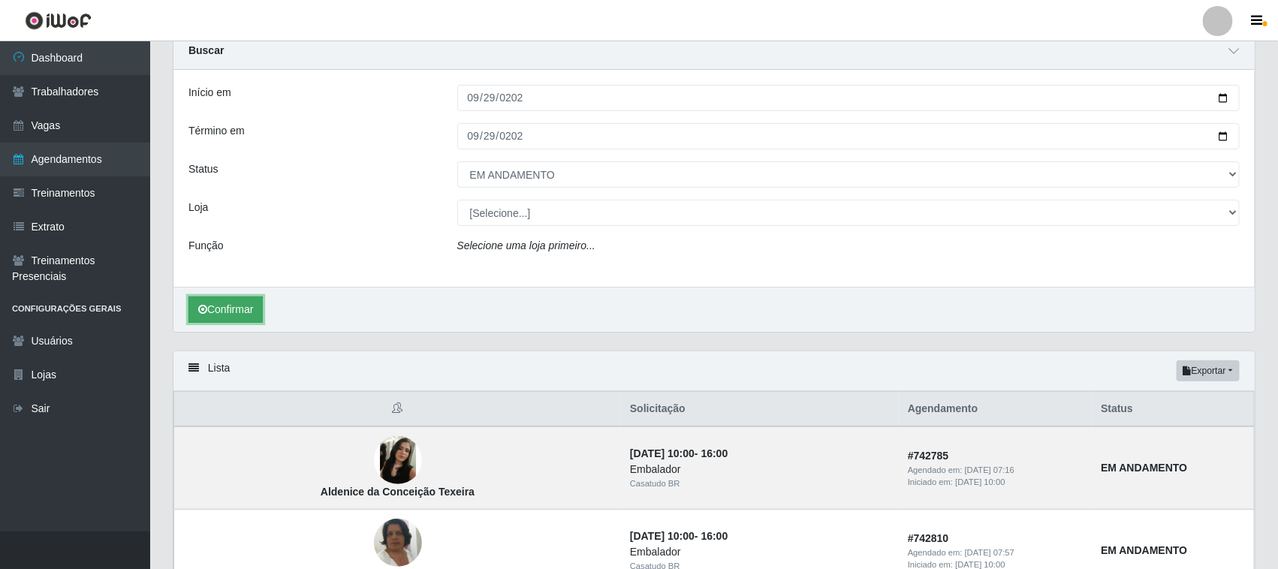
click at [248, 314] on button "Confirmar" at bounding box center [225, 310] width 74 height 26
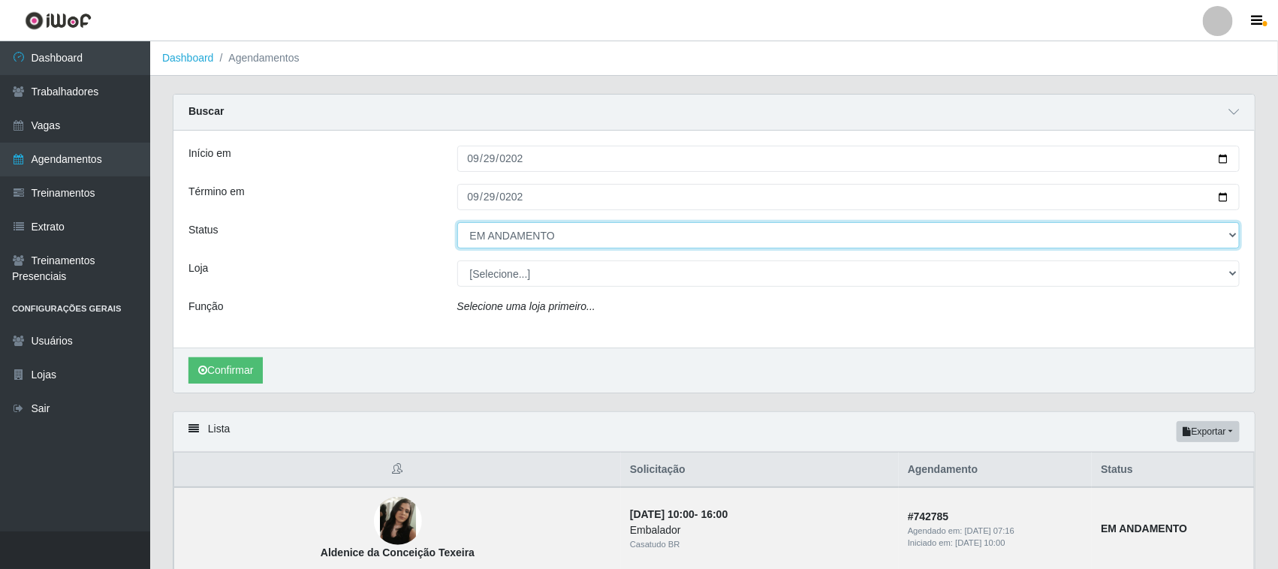
click at [487, 237] on select "[Selecione...] AGENDADO AGUARDANDO LIBERAR EM ANDAMENTO EM REVISÃO FINALIZADO C…" at bounding box center [848, 235] width 783 height 26
select select "AGENDADO"
click at [457, 223] on select "[Selecione...] AGENDADO AGUARDANDO LIBERAR EM ANDAMENTO EM REVISÃO FINALIZADO C…" at bounding box center [848, 235] width 783 height 26
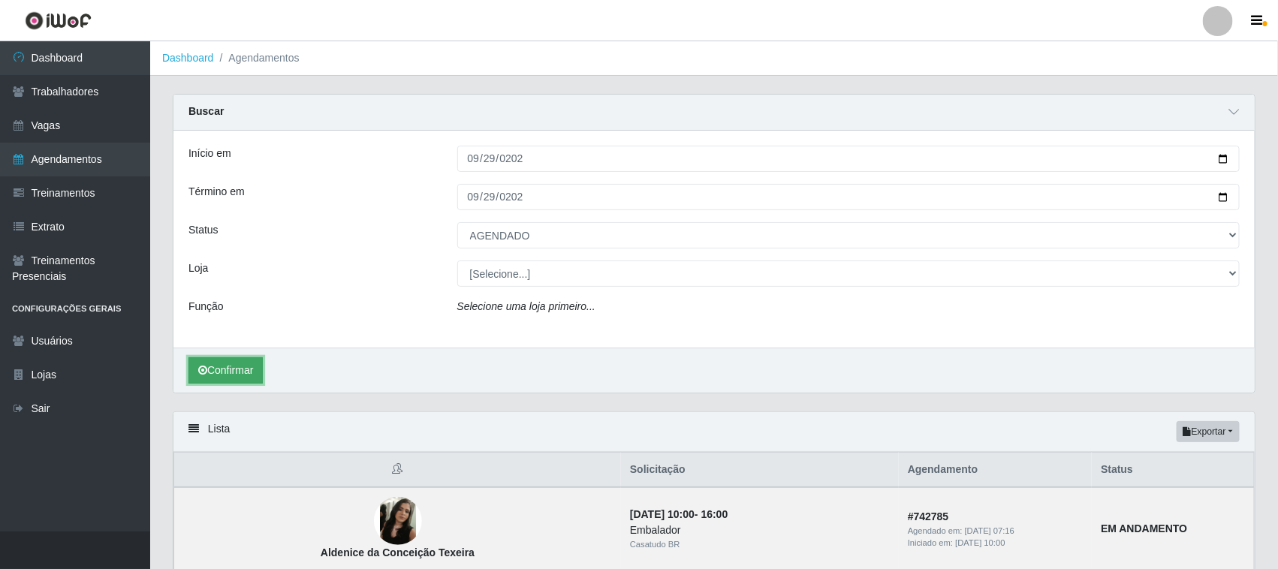
click at [216, 366] on button "Confirmar" at bounding box center [225, 370] width 74 height 26
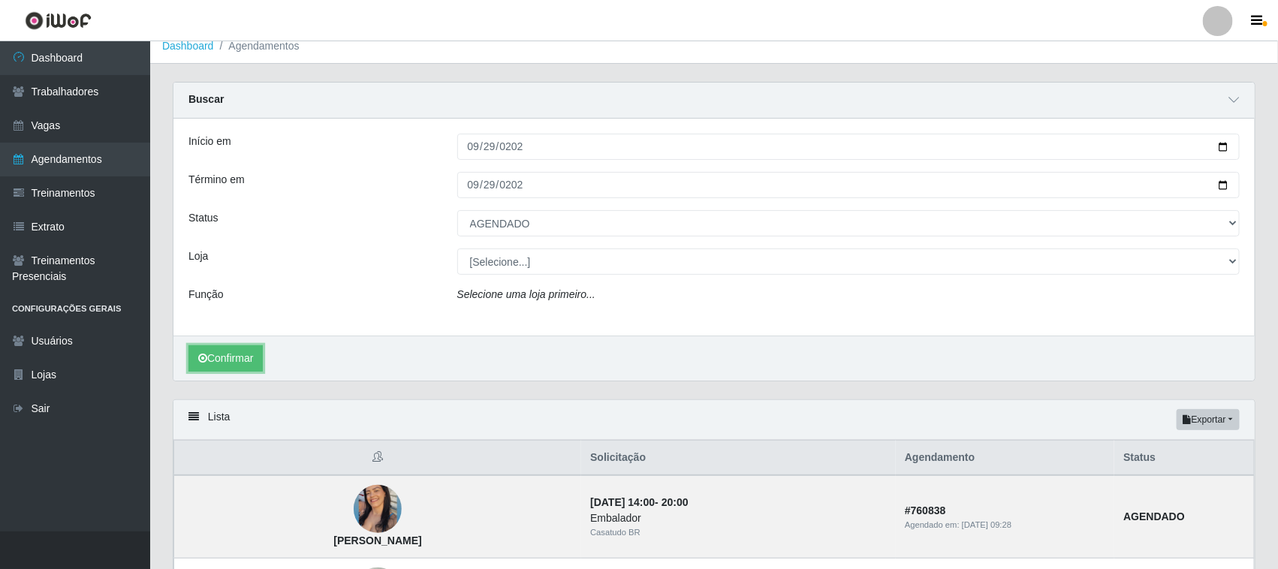
scroll to position [436, 0]
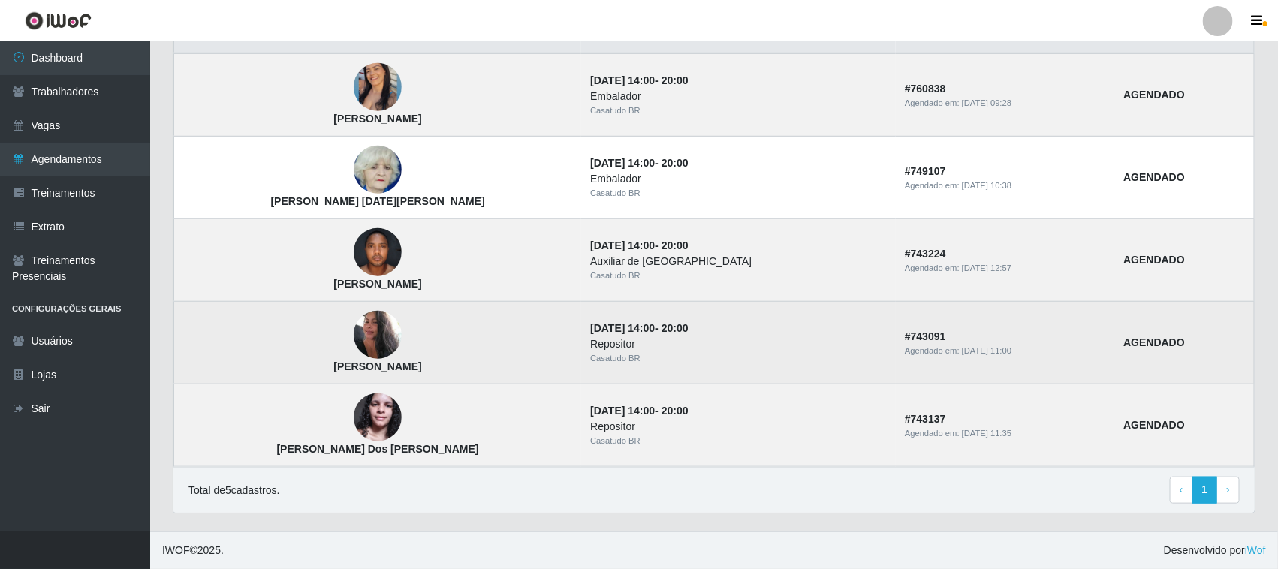
click at [759, 349] on div "Repositor" at bounding box center [738, 344] width 297 height 16
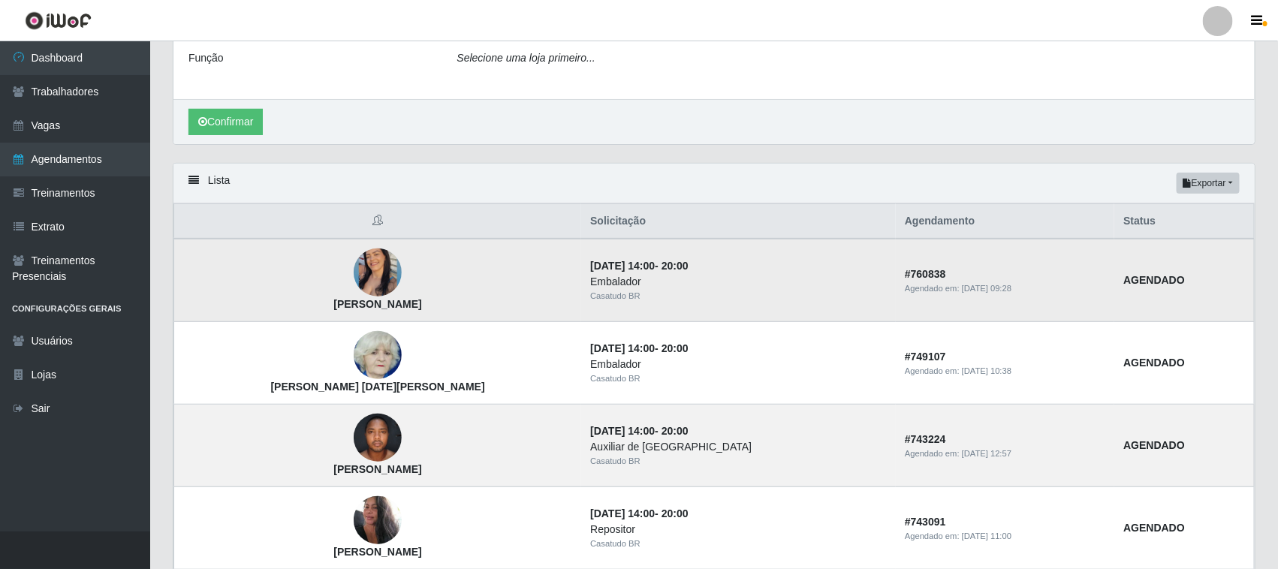
scroll to position [0, 0]
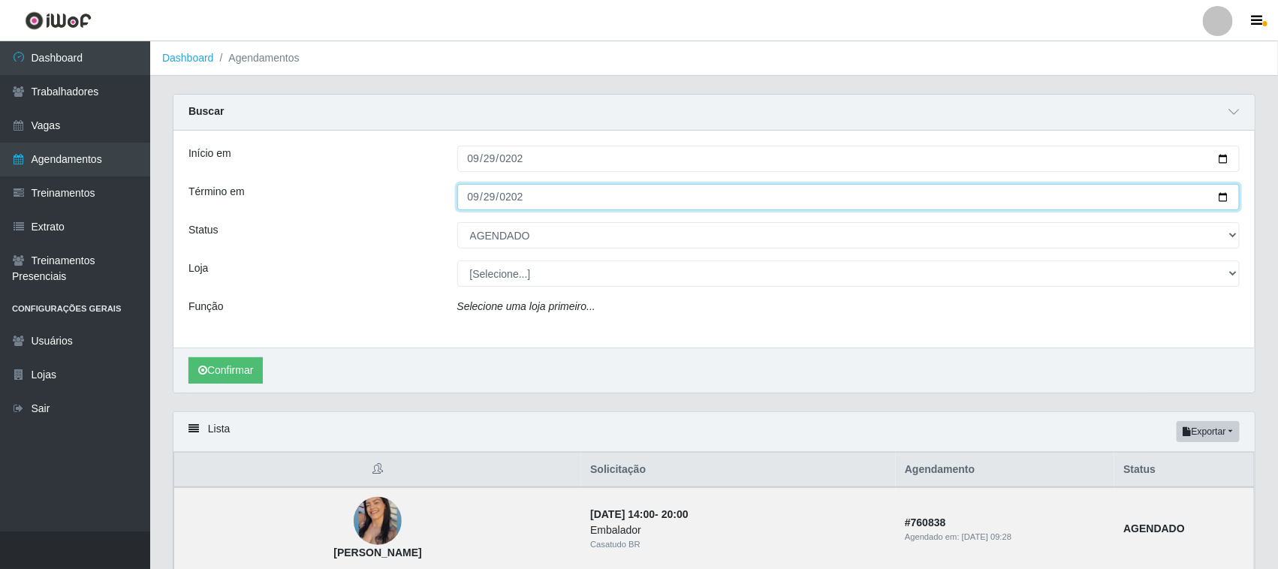
click at [474, 193] on input "[DATE]" at bounding box center [848, 197] width 783 height 26
type input "[DATE]"
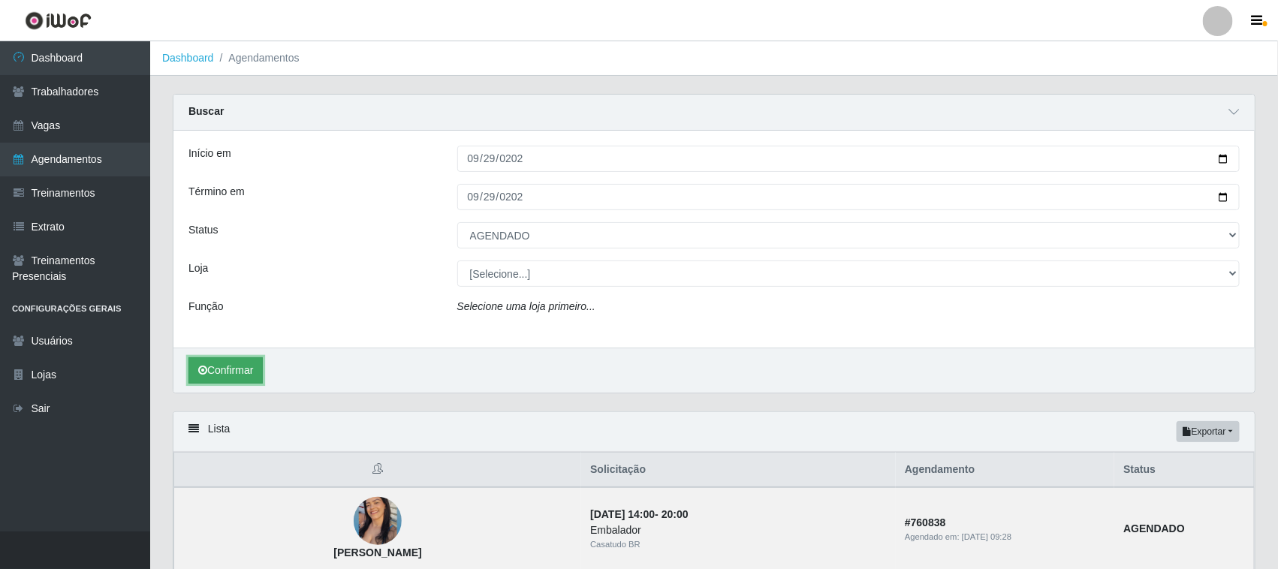
click at [245, 373] on button "Confirmar" at bounding box center [225, 370] width 74 height 26
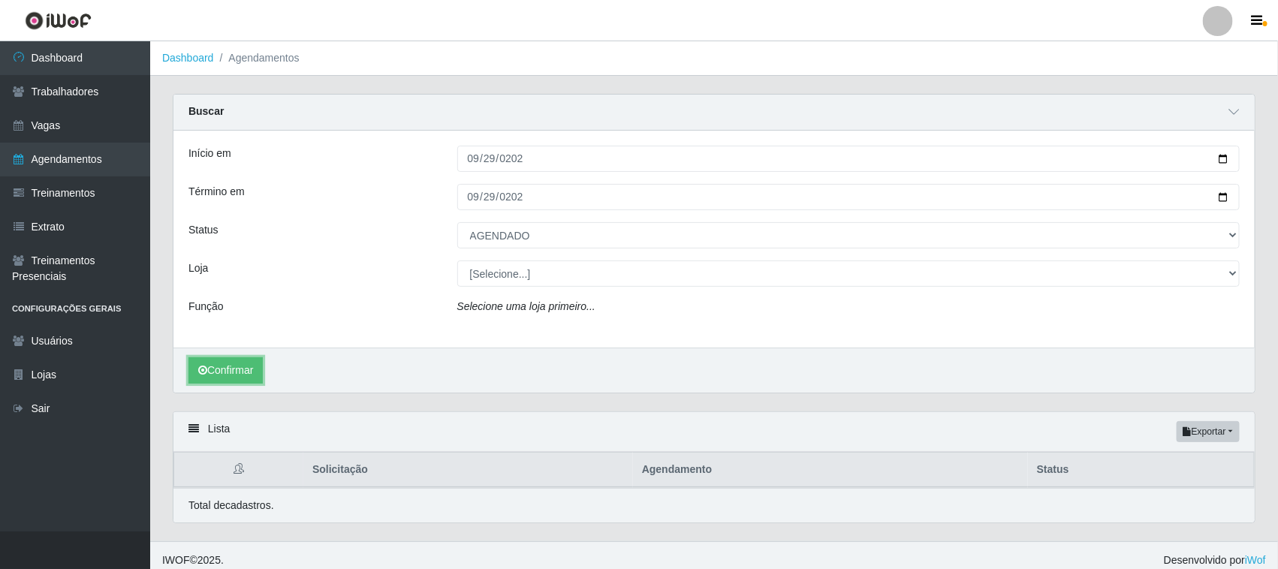
scroll to position [12, 0]
